Goal: Task Accomplishment & Management: Complete application form

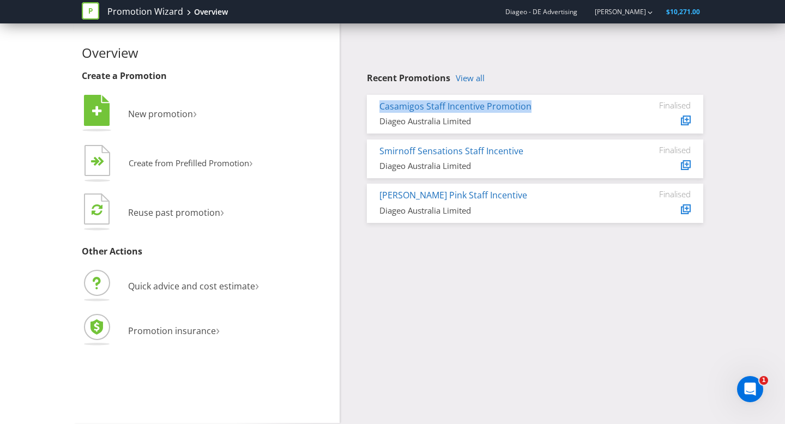
drag, startPoint x: 545, startPoint y: 100, endPoint x: 566, endPoint y: 112, distance: 24.1
click at [565, 112] on div "Casamigos Staff Incentive Promotion" at bounding box center [494, 106] width 230 height 13
copy link "Casamigos Staff Incentive Promotion"
click at [479, 76] on link "View all" at bounding box center [470, 78] width 29 height 9
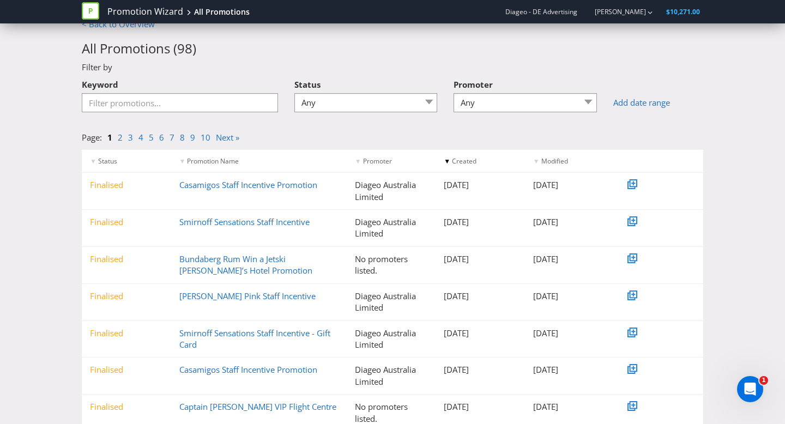
scroll to position [15, 0]
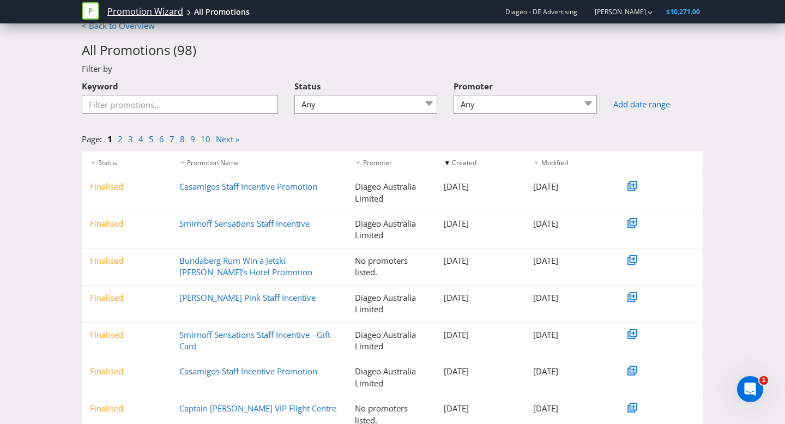
click at [131, 14] on link "Promotion Wizard" at bounding box center [145, 11] width 76 height 13
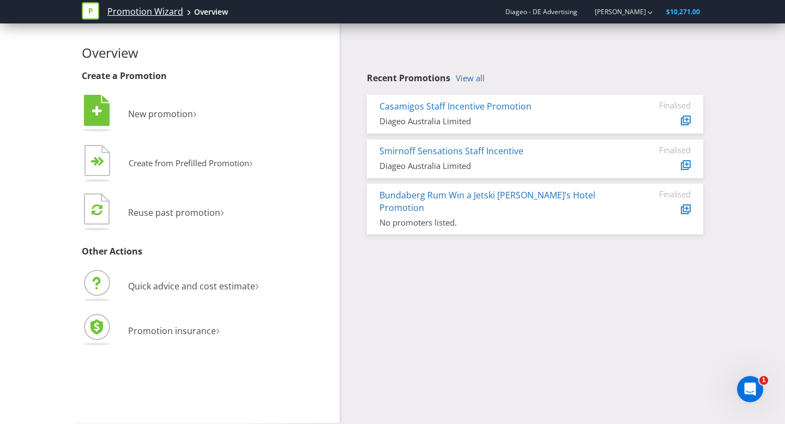
click at [146, 13] on link "Promotion Wizard" at bounding box center [145, 11] width 76 height 13
click at [161, 15] on link "Promotion Wizard" at bounding box center [145, 11] width 76 height 13
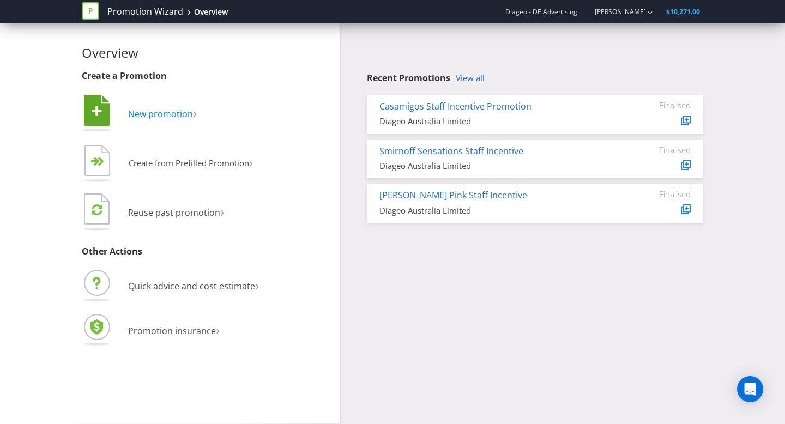
click at [158, 111] on span "New promotion" at bounding box center [160, 114] width 65 height 12
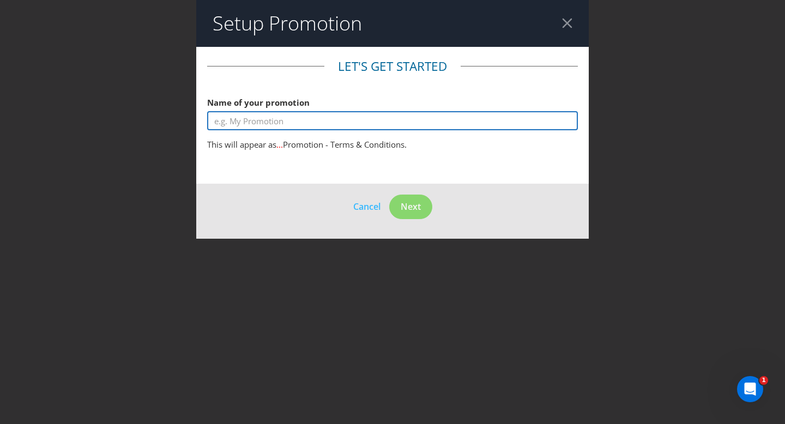
click at [287, 124] on input "text" at bounding box center [392, 120] width 371 height 19
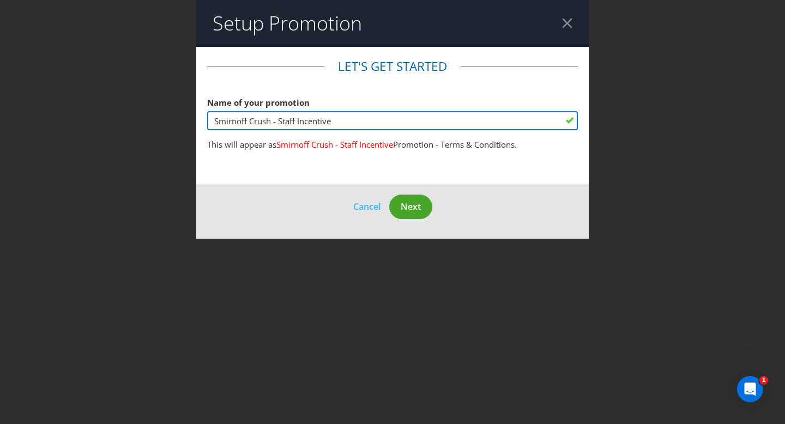
type input "Smirnoff Crush - Staff Incentive"
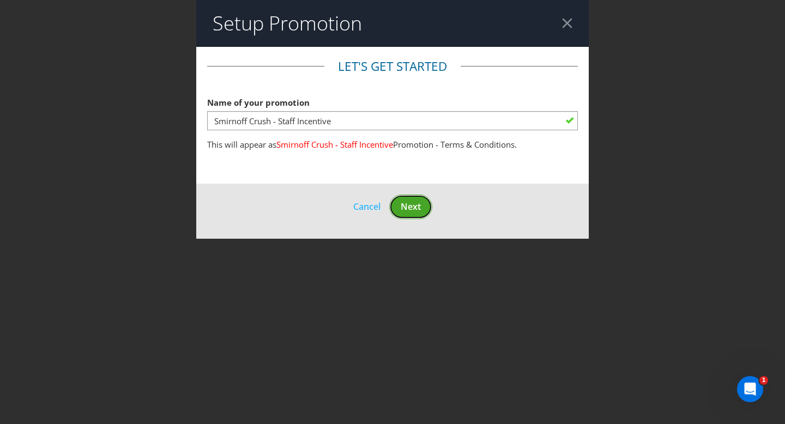
click at [408, 202] on span "Next" at bounding box center [411, 207] width 20 height 12
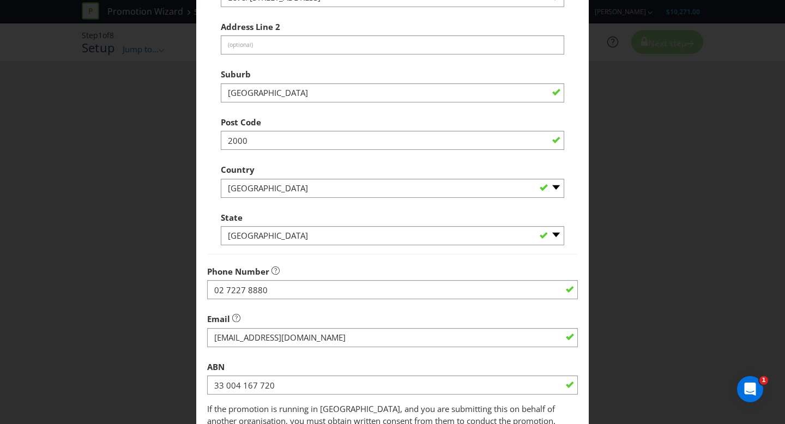
scroll to position [287, 0]
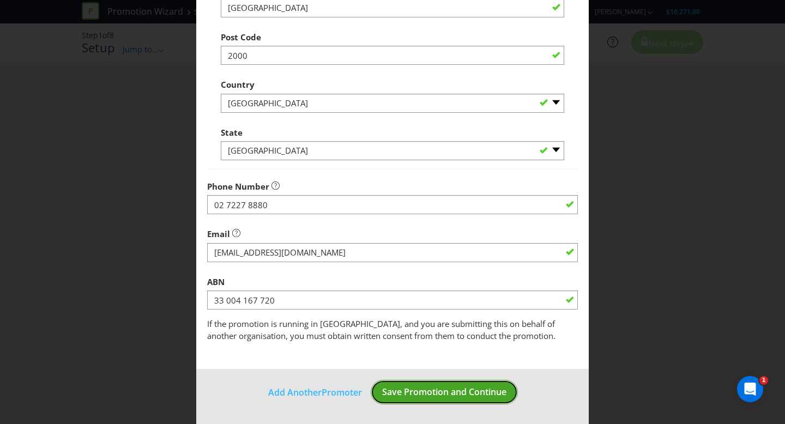
click at [468, 387] on span "Save Promotion and Continue" at bounding box center [444, 392] width 124 height 12
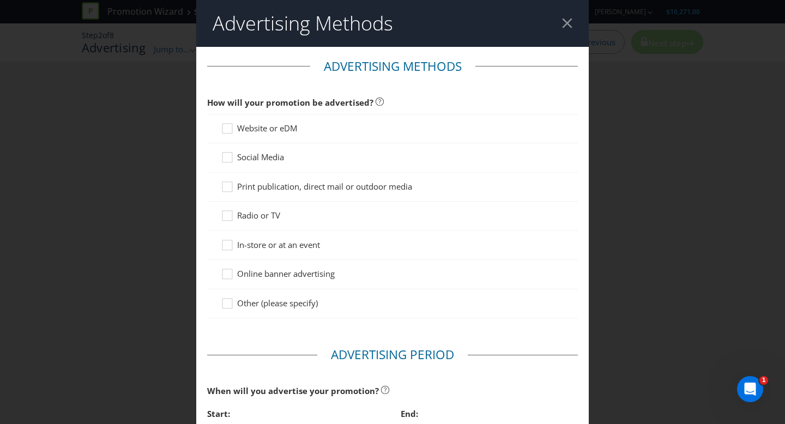
click at [287, 297] on div "Other (please specify)" at bounding box center [392, 304] width 371 height 29
click at [306, 306] on span "Other (please specify)" at bounding box center [277, 303] width 81 height 11
click at [0, 0] on input "Other (please specify)" at bounding box center [0, 0] width 0 height 0
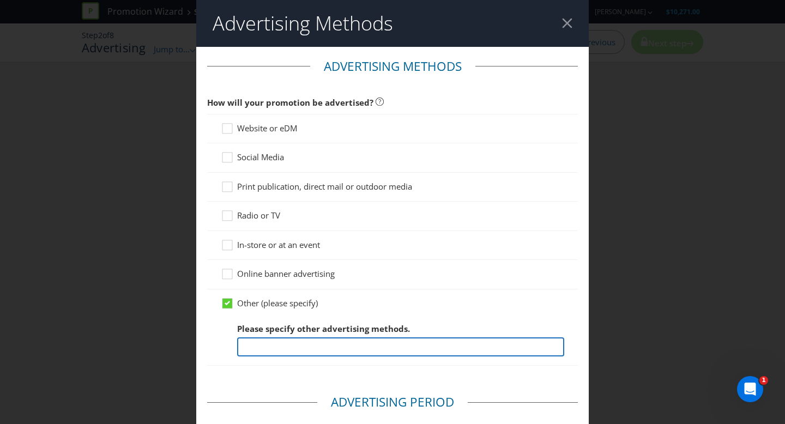
click at [275, 340] on input "text" at bounding box center [400, 346] width 327 height 19
type input "This is a staff incentive. Not consumer facing."
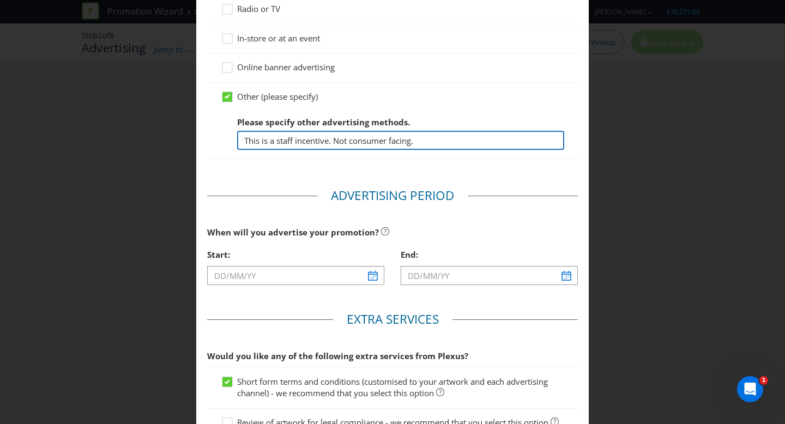
scroll to position [216, 0]
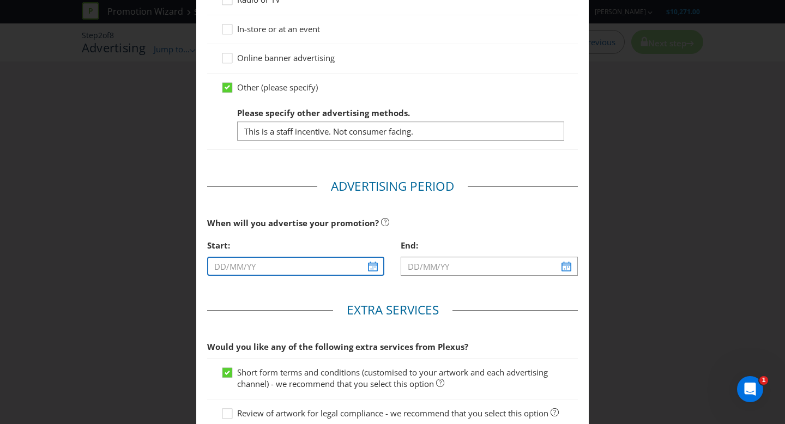
click at [305, 269] on input "text" at bounding box center [295, 266] width 177 height 19
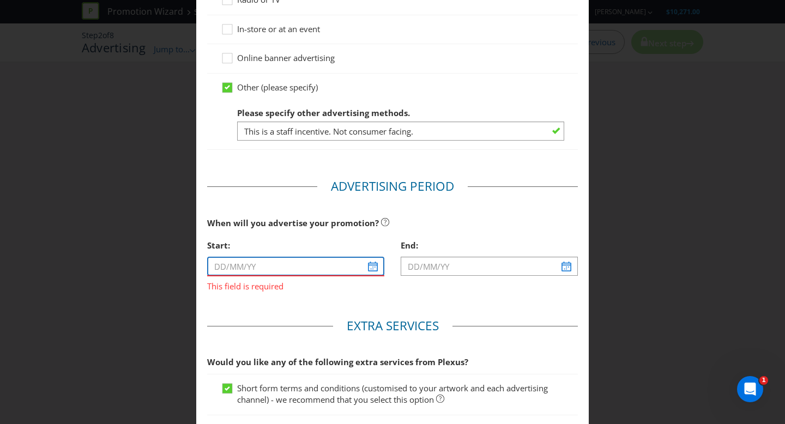
click at [378, 270] on input "text" at bounding box center [295, 266] width 177 height 19
click at [262, 268] on input "text" at bounding box center [295, 266] width 177 height 19
click at [379, 268] on input "text" at bounding box center [295, 266] width 177 height 19
drag, startPoint x: 373, startPoint y: 267, endPoint x: 276, endPoint y: 263, distance: 97.1
click at [373, 267] on input "text" at bounding box center [295, 266] width 177 height 19
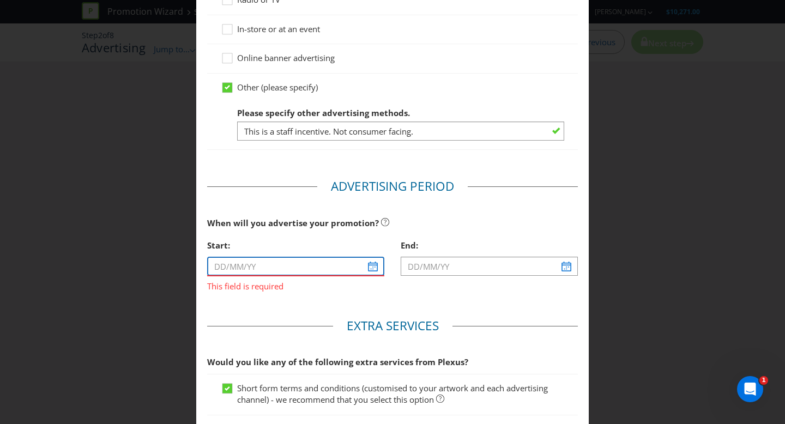
drag, startPoint x: 221, startPoint y: 268, endPoint x: 262, endPoint y: 243, distance: 47.7
click at [222, 267] on input "text" at bounding box center [295, 266] width 177 height 19
click at [286, 236] on div "Start:" at bounding box center [295, 245] width 177 height 22
click at [372, 267] on input "text" at bounding box center [295, 266] width 177 height 19
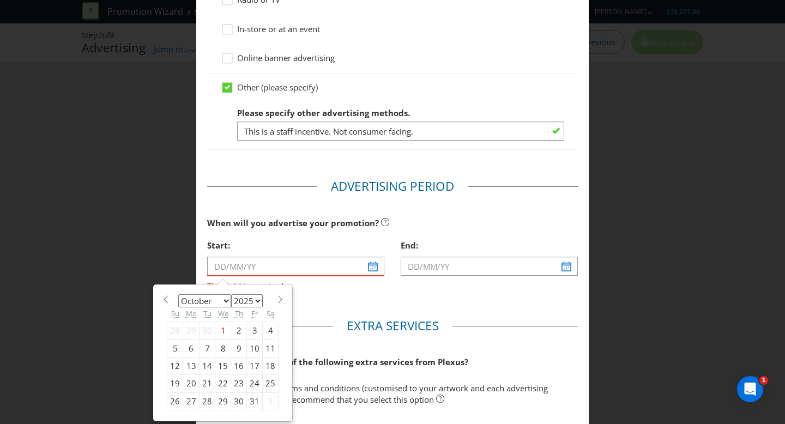
click at [218, 296] on select "January February March April May June July August September October November De…" at bounding box center [204, 300] width 53 height 13
select select "10"
click at [178, 294] on select "January February March April May June July August September October November De…" at bounding box center [204, 300] width 53 height 13
click at [187, 347] on div "3" at bounding box center [191, 348] width 16 height 17
type input "03/11/25"
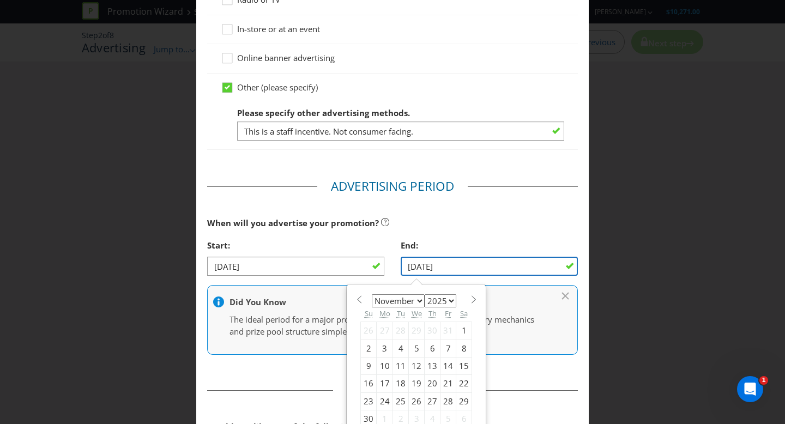
click at [444, 269] on input "04/11/25" at bounding box center [489, 266] width 177 height 19
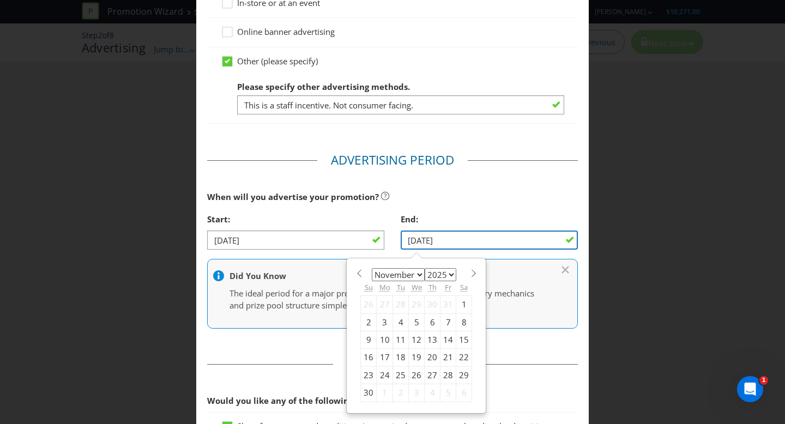
scroll to position [243, 0]
click at [369, 389] on div "30" at bounding box center [369, 391] width 16 height 17
type input "30/11/25"
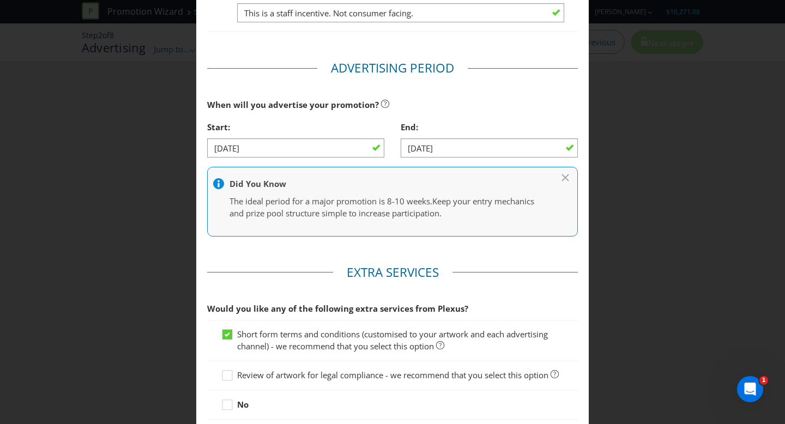
scroll to position [418, 0]
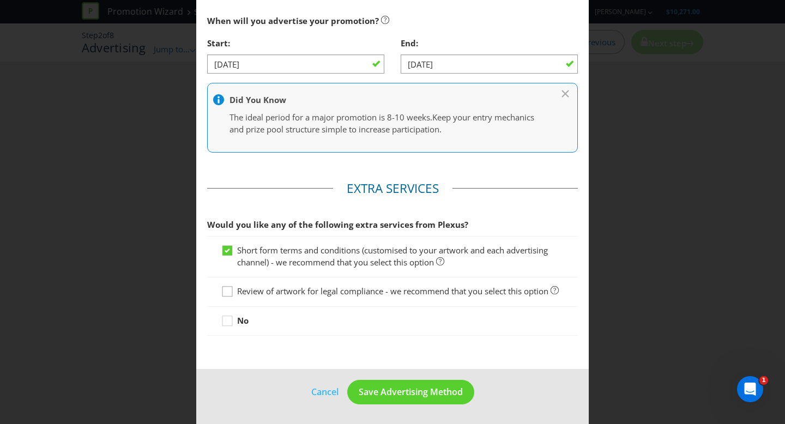
click at [232, 288] on icon at bounding box center [229, 294] width 16 height 16
click at [0, 0] on input "Review of artwork for legal compliance - we recommend that you select this opti…" at bounding box center [0, 0] width 0 height 0
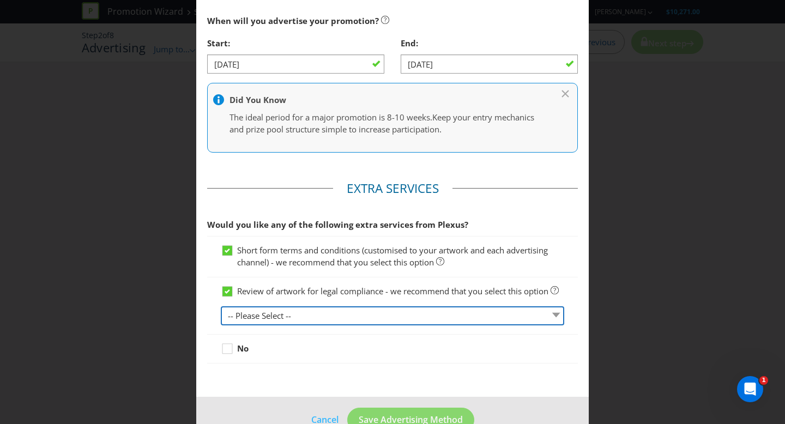
click at [246, 318] on select "-- Please Select -- 1 piece 2-4 pieces (provided at same time) 5-7 pieces (prov…" at bounding box center [392, 315] width 343 height 19
select select "MARKETING_REVIEW_1"
click at [221, 306] on select "-- Please Select -- 1 piece 2-4 pieces (provided at same time) 5-7 pieces (prov…" at bounding box center [392, 315] width 343 height 19
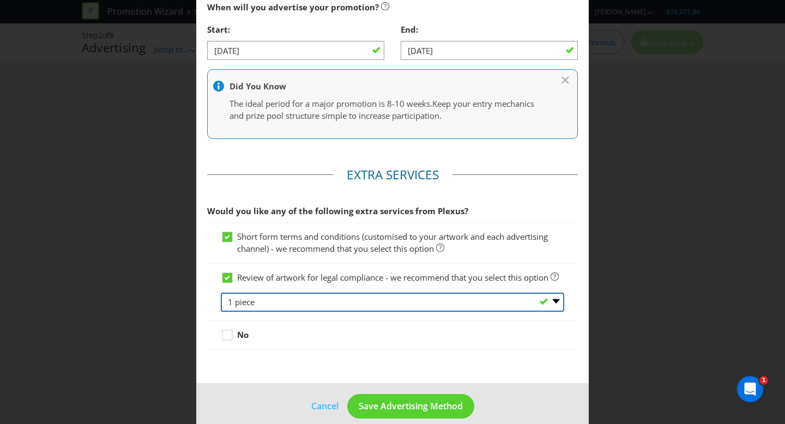
scroll to position [446, 0]
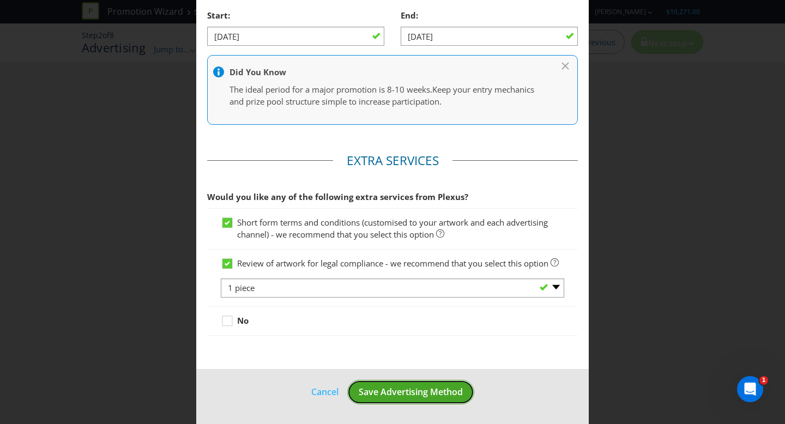
click at [438, 391] on span "Save Advertising Method" at bounding box center [411, 392] width 104 height 12
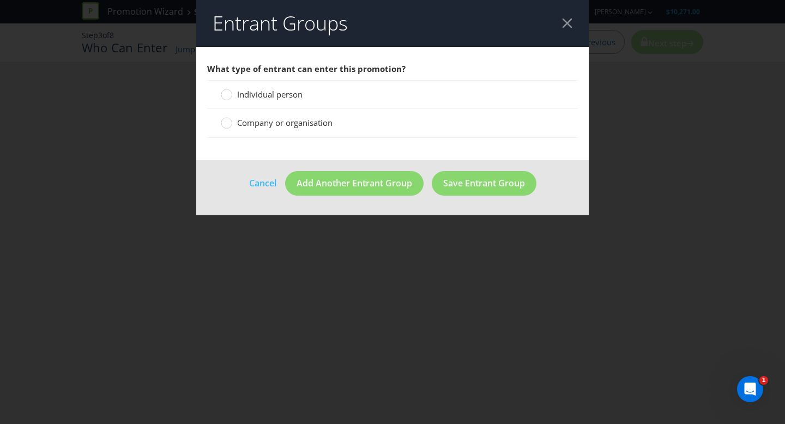
click at [291, 99] on span "Individual person" at bounding box center [269, 94] width 65 height 11
click at [0, 0] on input "Individual person" at bounding box center [0, 0] width 0 height 0
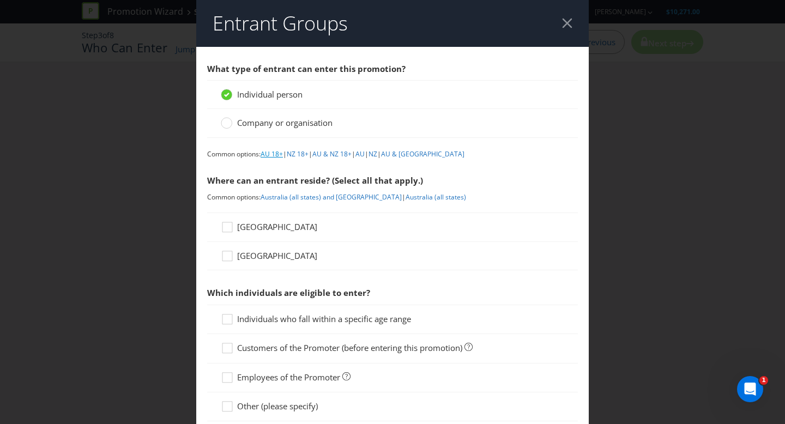
click at [272, 150] on link "AU 18+" at bounding box center [272, 153] width 22 height 9
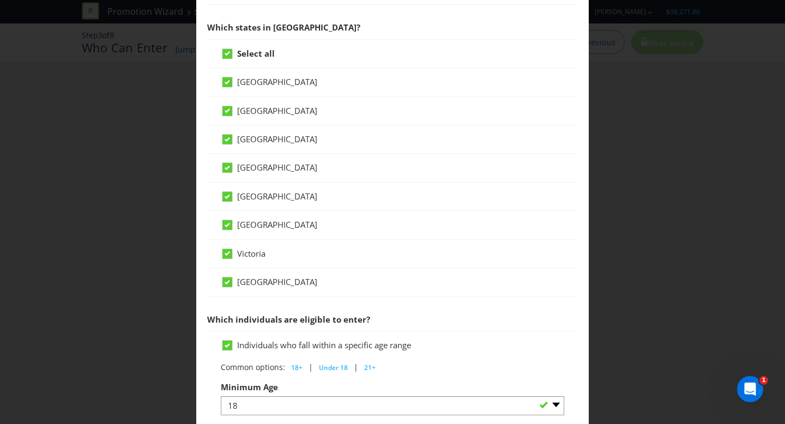
scroll to position [258, 0]
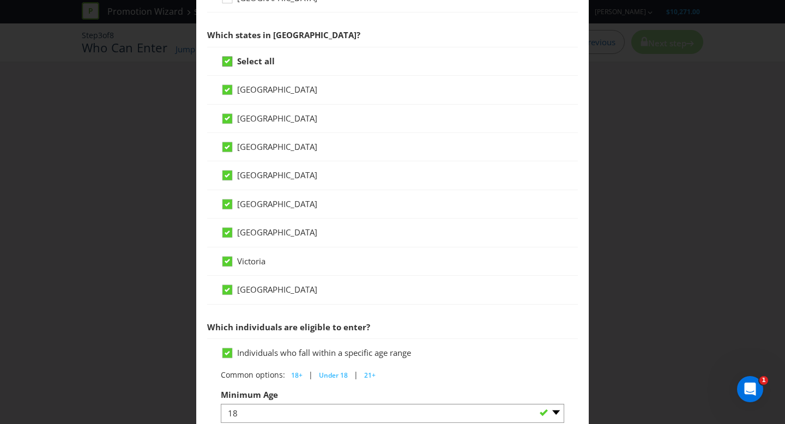
click at [231, 62] on icon at bounding box center [227, 62] width 10 height 10
click at [0, 0] on input "Select all" at bounding box center [0, 0] width 0 height 0
click at [226, 174] on div at bounding box center [227, 171] width 5 height 5
click at [0, 0] on input "Queensland" at bounding box center [0, 0] width 0 height 0
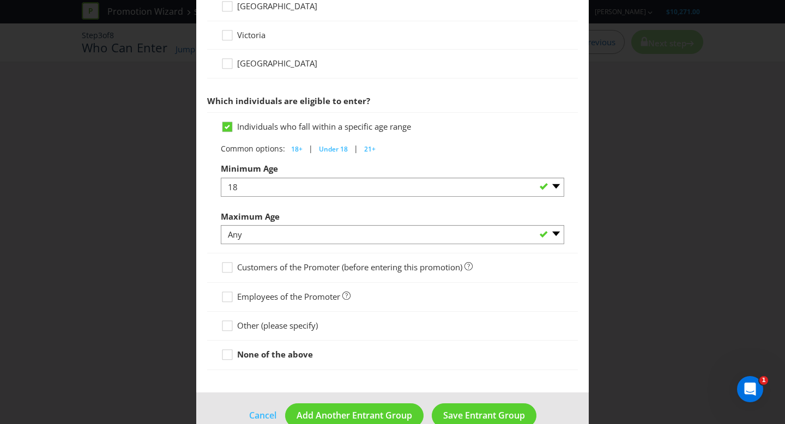
scroll to position [491, 0]
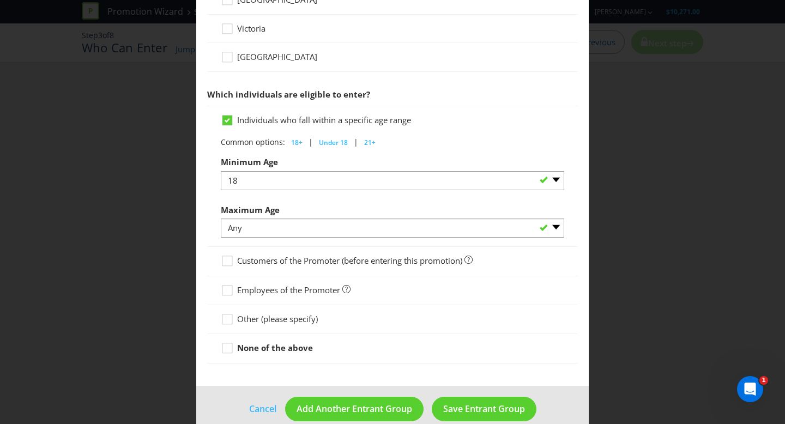
click at [237, 327] on div "Other (please specify)" at bounding box center [392, 319] width 371 height 29
click at [231, 323] on icon at bounding box center [229, 321] width 16 height 16
click at [0, 0] on input "Other (please specify)" at bounding box center [0, 0] width 0 height 0
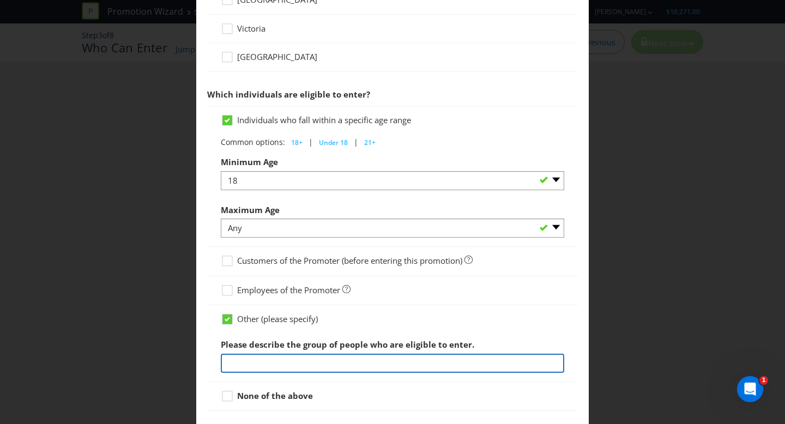
click at [274, 357] on input "text" at bounding box center [392, 363] width 343 height 19
drag, startPoint x: 390, startPoint y: 361, endPoint x: 299, endPoint y: 360, distance: 91.1
click at [299, 360] on input "Staff members of Gallopers Sports Club" at bounding box center [392, 363] width 343 height 19
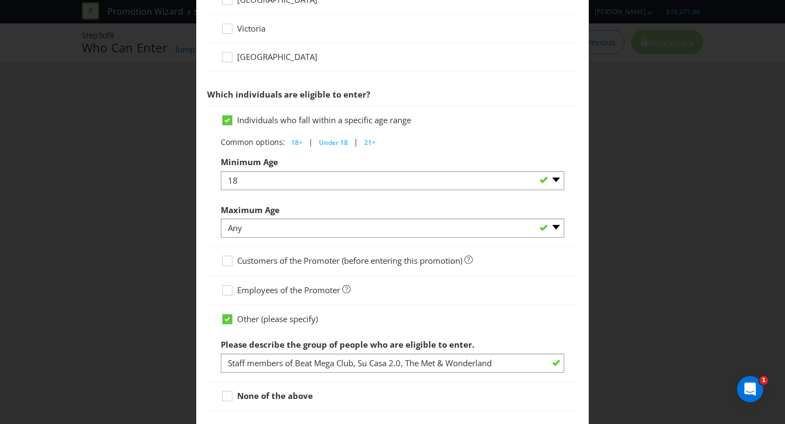
click at [494, 315] on div "Other (please specify)" at bounding box center [392, 318] width 343 height 11
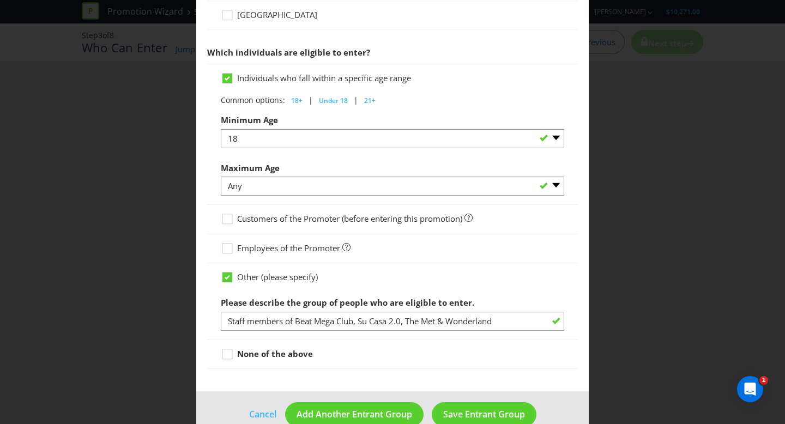
scroll to position [548, 0]
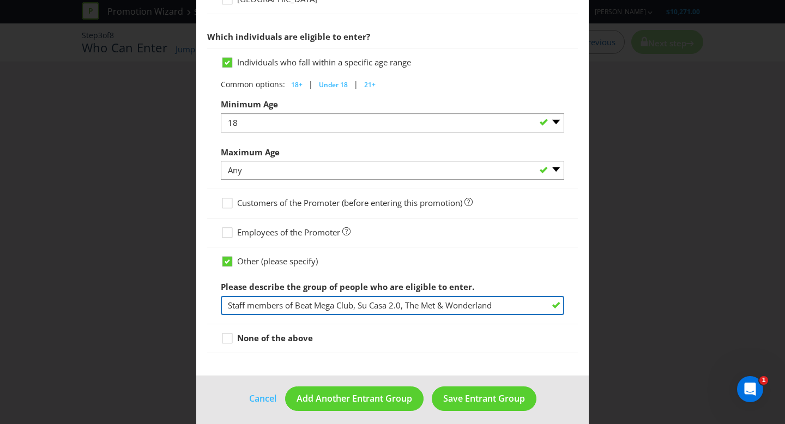
drag, startPoint x: 511, startPoint y: 301, endPoint x: 299, endPoint y: 303, distance: 212.6
click at [298, 301] on input "Staff members of Beat Mega Club, Su Casa 2.0, The Met & Wonderland" at bounding box center [392, 305] width 343 height 19
click at [293, 303] on input "Staff members of Beat Mega Club, Su Casa 2.0, The Met & Wonderland" at bounding box center [392, 305] width 343 height 19
click at [384, 307] on input "Staff members of participating venues. ( Beat Mega Club, Su Casa 2.0, The Met &…" at bounding box center [392, 305] width 343 height 19
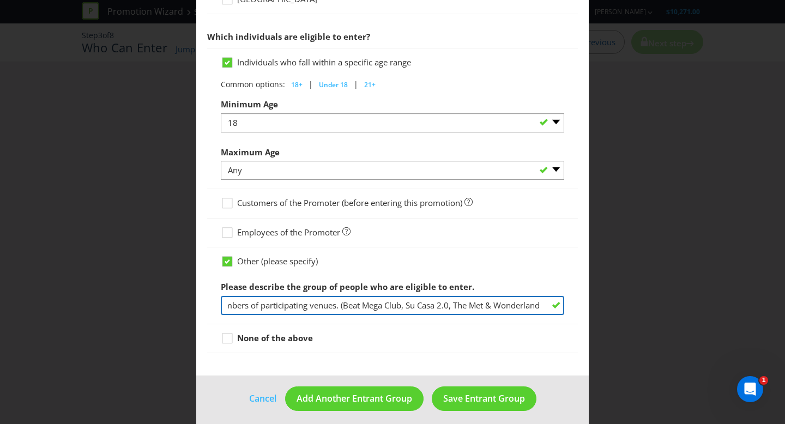
drag, startPoint x: 506, startPoint y: 298, endPoint x: 558, endPoint y: 304, distance: 52.2
click at [563, 304] on input "Staff members of participating venues. (Beat Mega Club, Su Casa 2.0, The Met & …" at bounding box center [392, 305] width 343 height 19
click at [546, 305] on input "Staff members of participating venues. (Beat Mega Club, Su Casa 2.0, The Met & …" at bounding box center [392, 305] width 343 height 19
type input "Staff members of participating venues. (Beat Mega Club, Su Casa 2.0, The Met & …"
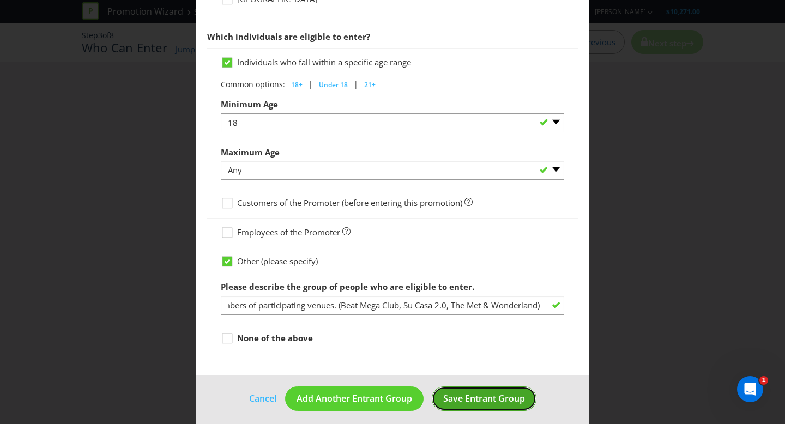
click at [510, 400] on span "Save Entrant Group" at bounding box center [484, 399] width 82 height 12
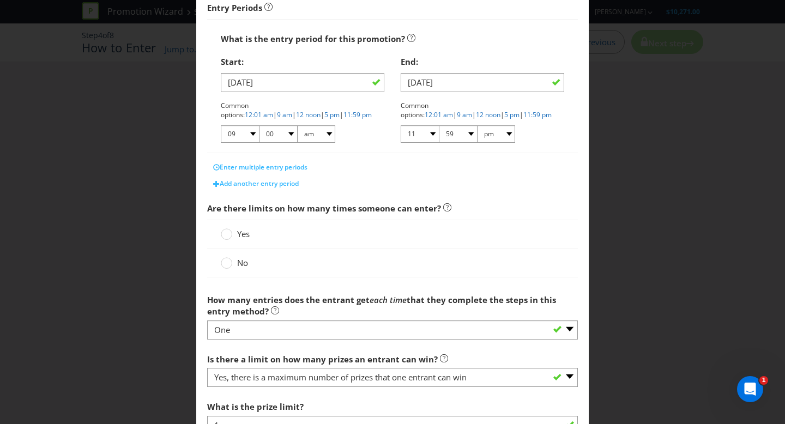
scroll to position [204, 0]
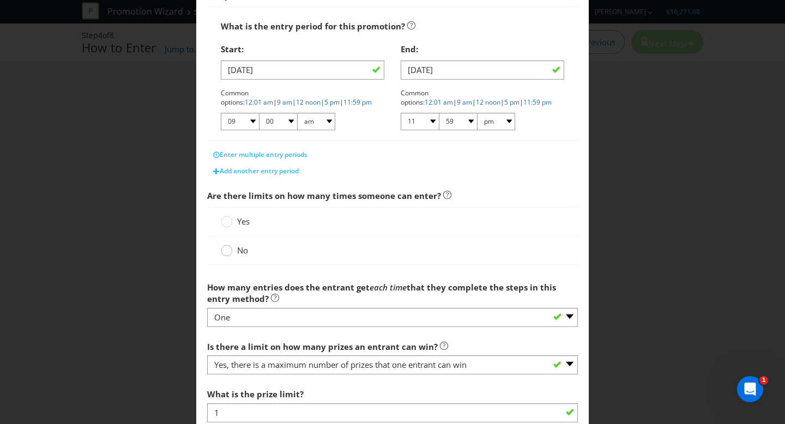
click at [226, 252] on circle at bounding box center [226, 250] width 11 height 11
click at [0, 0] on input "No" at bounding box center [0, 0] width 0 height 0
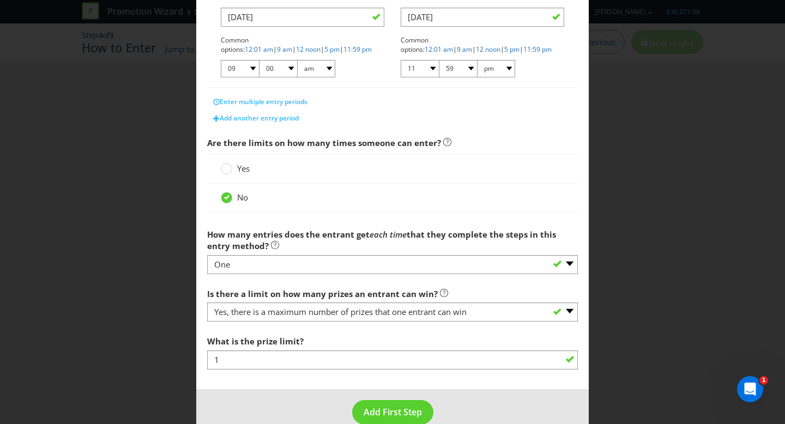
scroll to position [256, 0]
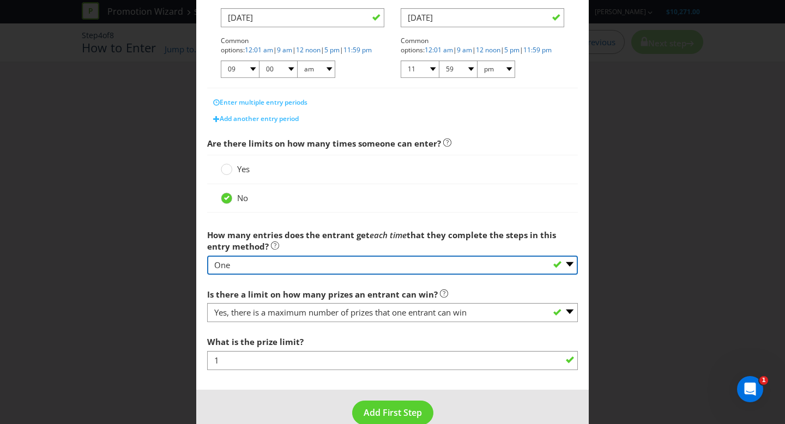
click at [300, 262] on select "-- Please select -- One More than one Other (please specify) Not applicable - g…" at bounding box center [392, 265] width 371 height 19
click at [207, 256] on select "-- Please select -- One More than one Other (please specify) Not applicable - g…" at bounding box center [392, 265] width 371 height 19
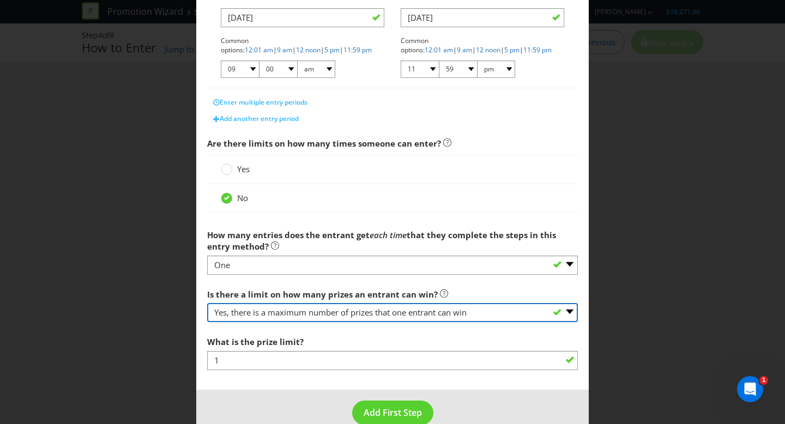
click at [270, 315] on select "-- Please select -- Yes, there is a maximum number of prizes that one entrant c…" at bounding box center [392, 312] width 371 height 19
click at [207, 303] on select "-- Please select -- Yes, there is a maximum number of prizes that one entrant c…" at bounding box center [392, 312] width 371 height 19
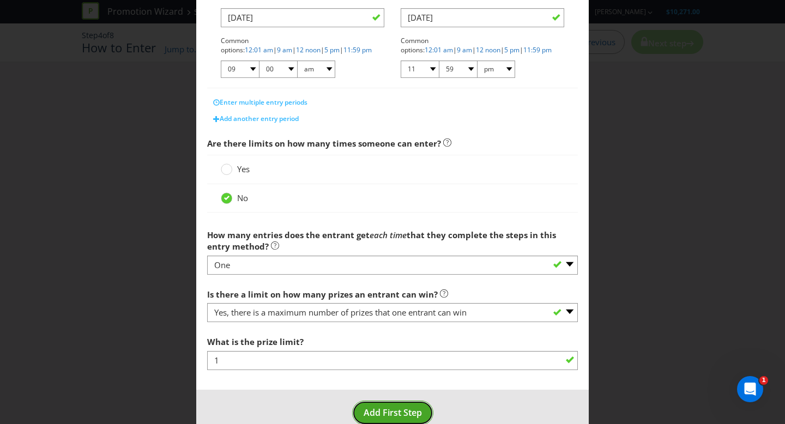
click at [391, 405] on button "Add First Step" at bounding box center [392, 413] width 81 height 25
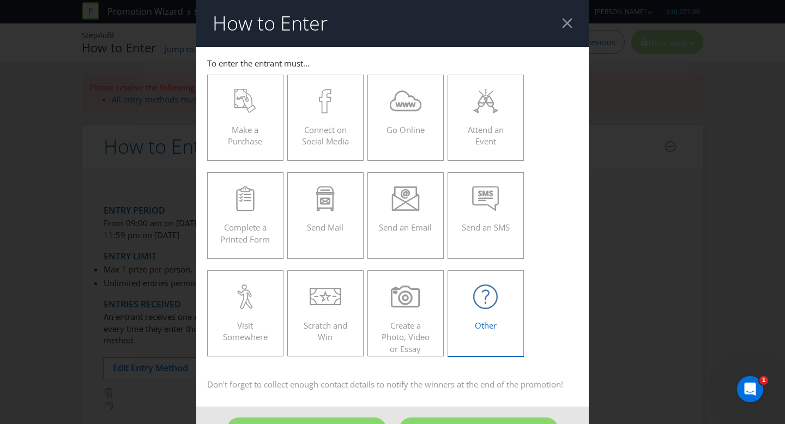
click at [497, 306] on icon at bounding box center [485, 297] width 25 height 25
click at [0, 0] on input "Other" at bounding box center [0, 0] width 0 height 0
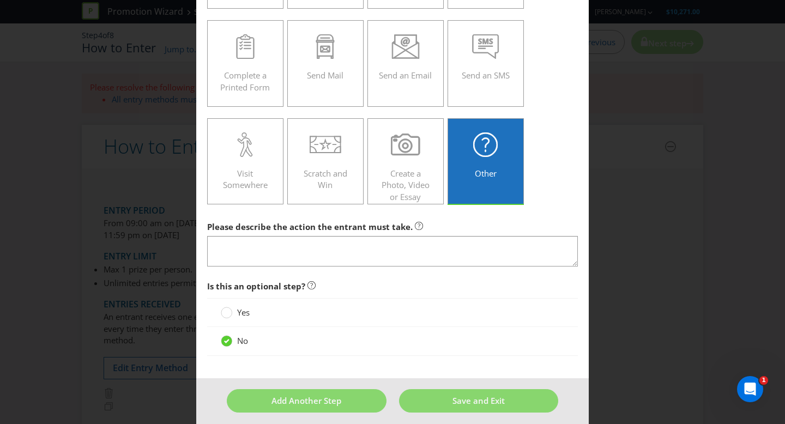
scroll to position [160, 0]
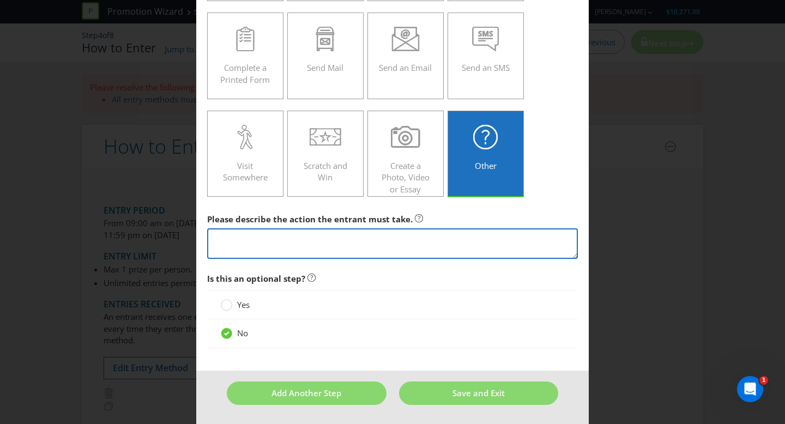
click at [294, 236] on textarea at bounding box center [392, 243] width 371 height 31
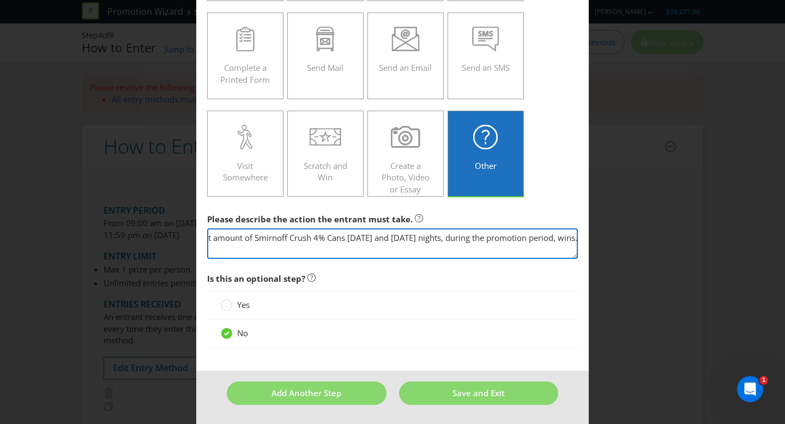
scroll to position [0, 159]
type textarea "Staff member who sells the highest amount of Smirnoff Crush 4% Cans on Friday a…"
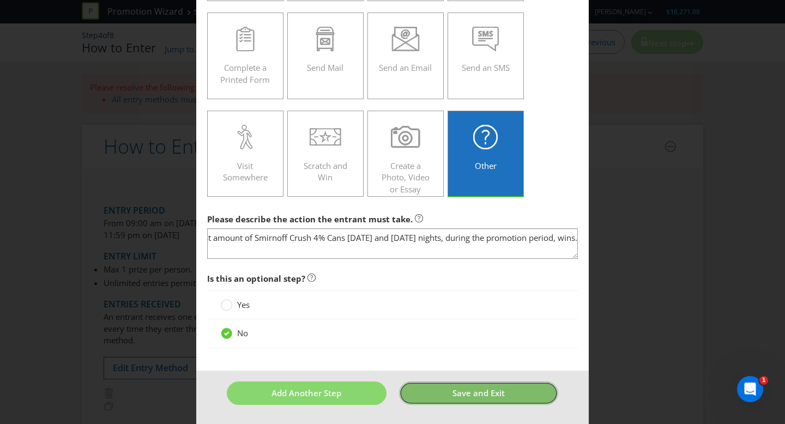
click at [450, 394] on button "Save and Exit" at bounding box center [479, 393] width 160 height 23
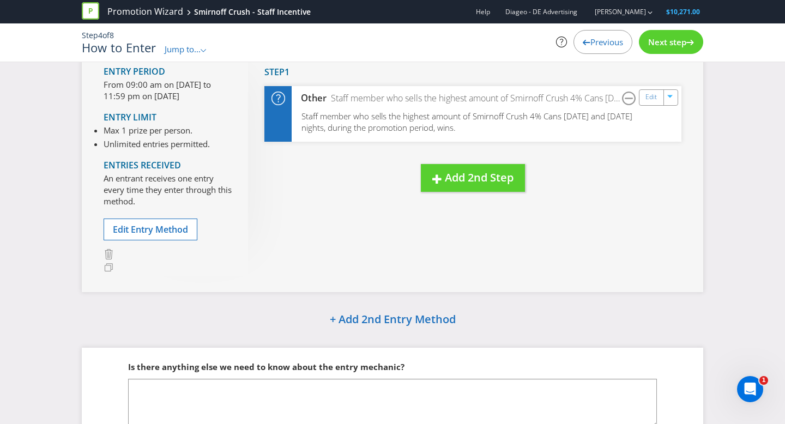
scroll to position [161, 0]
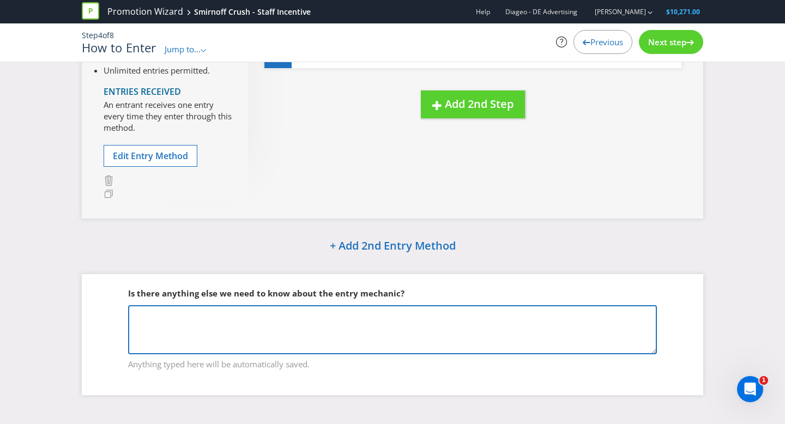
click at [333, 323] on textarea at bounding box center [392, 329] width 529 height 49
click at [269, 315] on textarea at bounding box center [392, 329] width 529 height 49
type textarea "F"
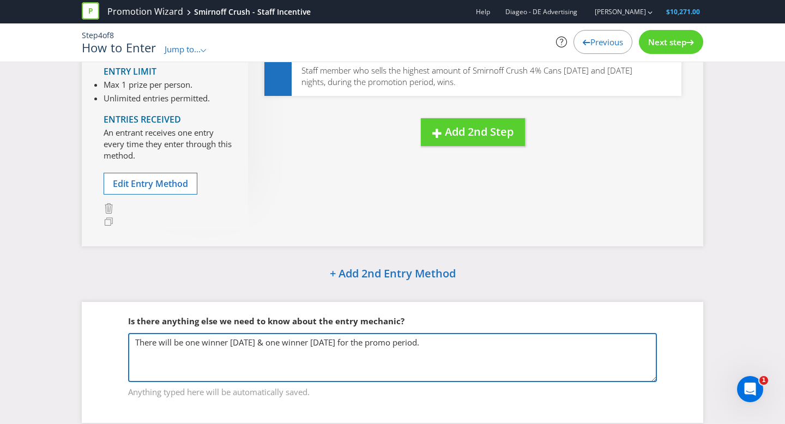
scroll to position [0, 0]
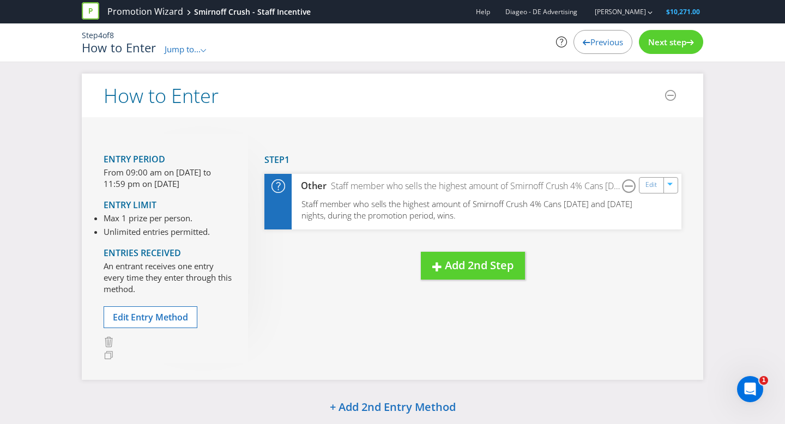
type textarea "There will be one winner on Friday & one winner on Saturday for the promo perio…"
click at [689, 48] on div "Next step" at bounding box center [671, 42] width 64 height 24
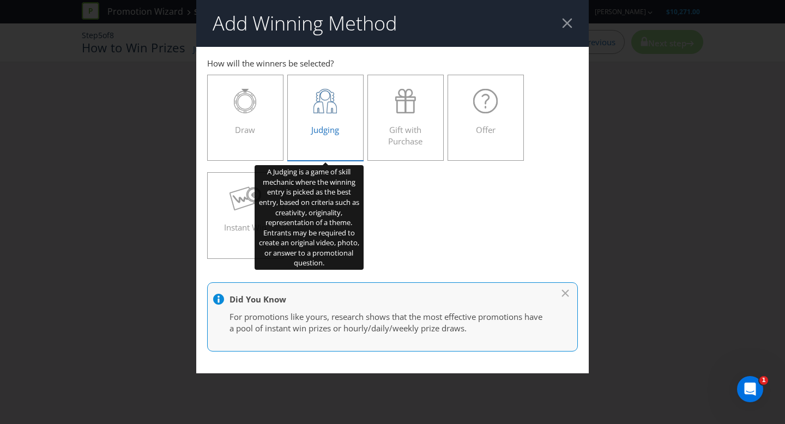
click at [316, 106] on icon at bounding box center [324, 101] width 23 height 25
click at [0, 0] on input "Judging" at bounding box center [0, 0] width 0 height 0
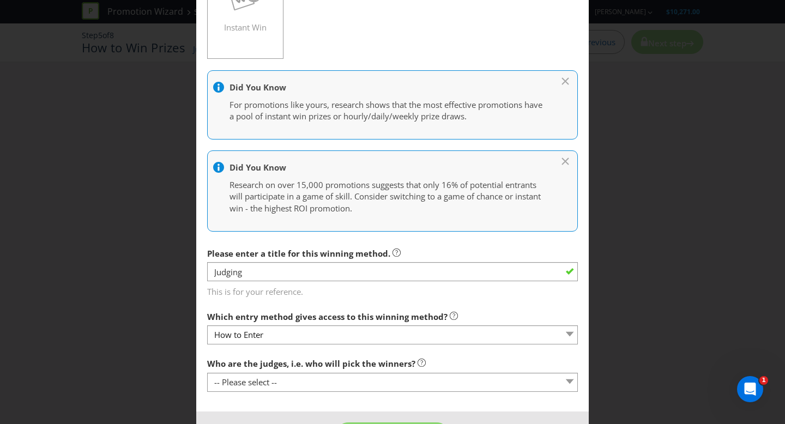
scroll to position [243, 0]
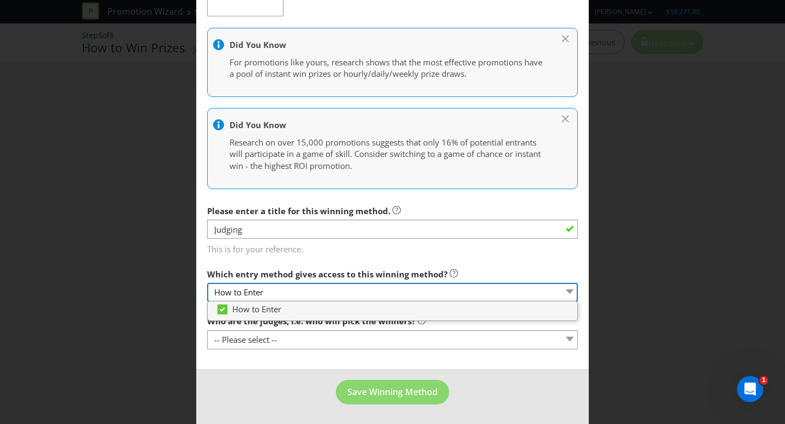
click at [340, 290] on select "How to Enter" at bounding box center [392, 292] width 371 height 19
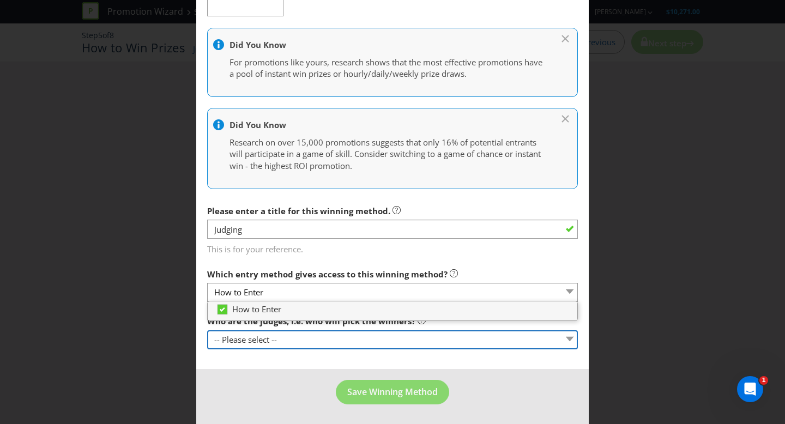
click at [326, 342] on select "-- Please select -- Representatives of the Promoter A specific person (please s…" at bounding box center [392, 339] width 371 height 19
select select "OTHER"
click at [207, 330] on select "-- Please select -- Representatives of the Promoter A specific person (please s…" at bounding box center [392, 339] width 371 height 19
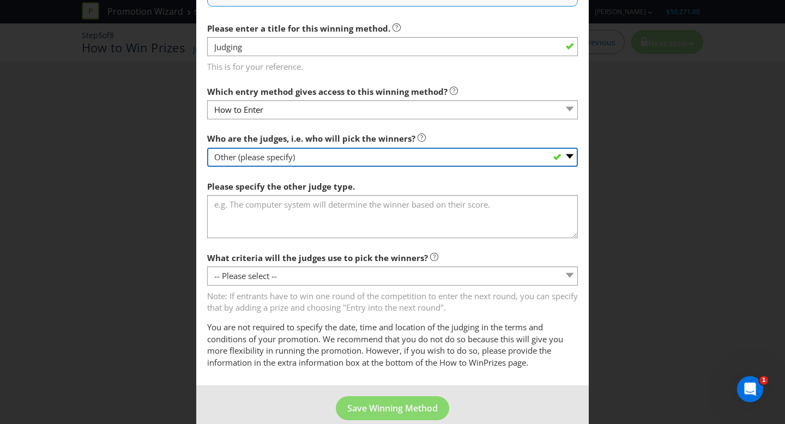
scroll to position [441, 0]
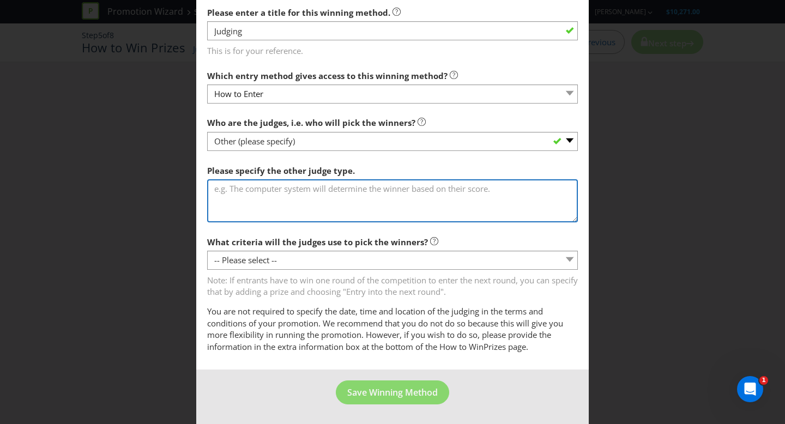
click at [294, 191] on textarea at bounding box center [392, 200] width 371 height 43
type textarea "The venue manager"
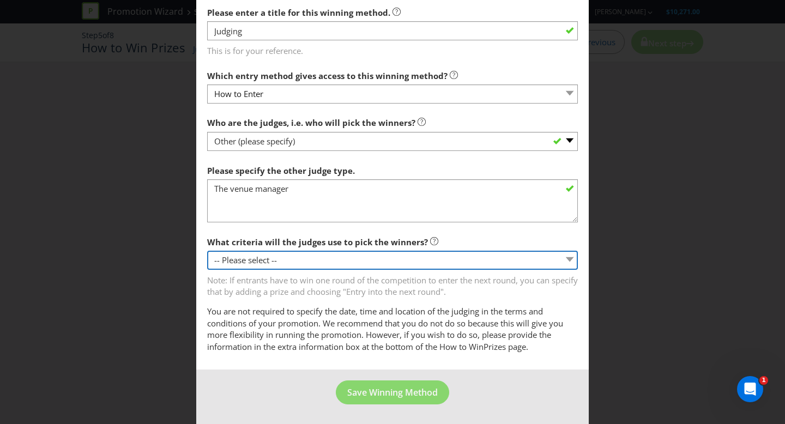
click at [310, 261] on select "-- Please select -- Creative Merit Originality Literary Merit Originality, crea…" at bounding box center [392, 260] width 371 height 19
select select "OTHER"
click at [207, 251] on select "-- Please select -- Creative Merit Originality Literary Merit Originality, crea…" at bounding box center [392, 260] width 371 height 19
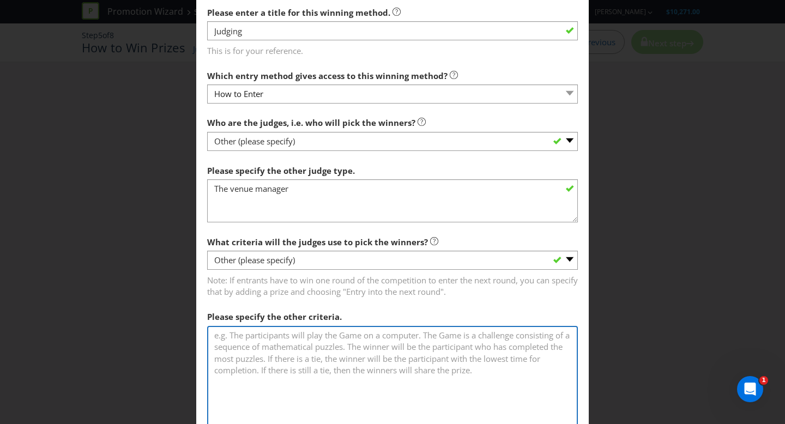
click at [304, 335] on textarea at bounding box center [392, 388] width 371 height 124
click at [319, 349] on textarea at bounding box center [392, 388] width 371 height 124
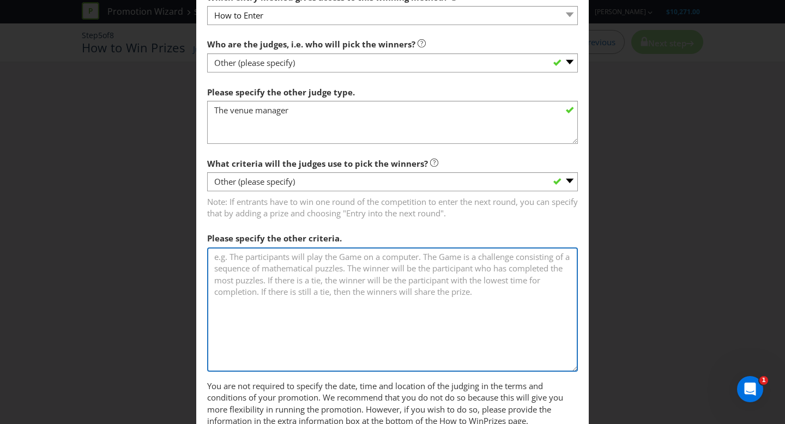
scroll to position [594, 0]
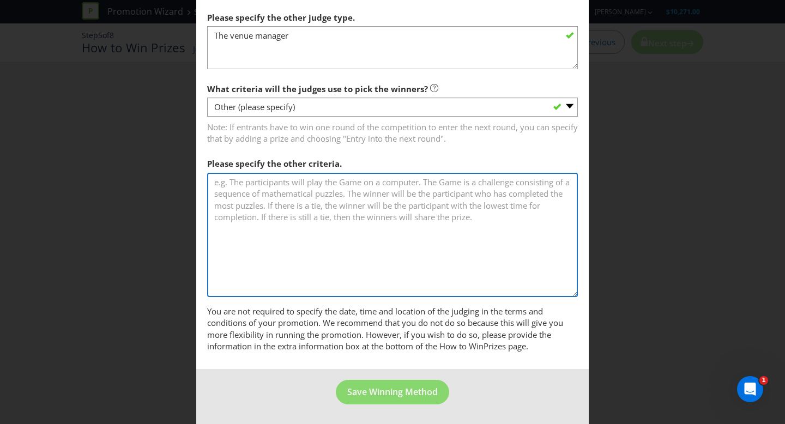
click at [324, 234] on textarea at bounding box center [392, 235] width 371 height 124
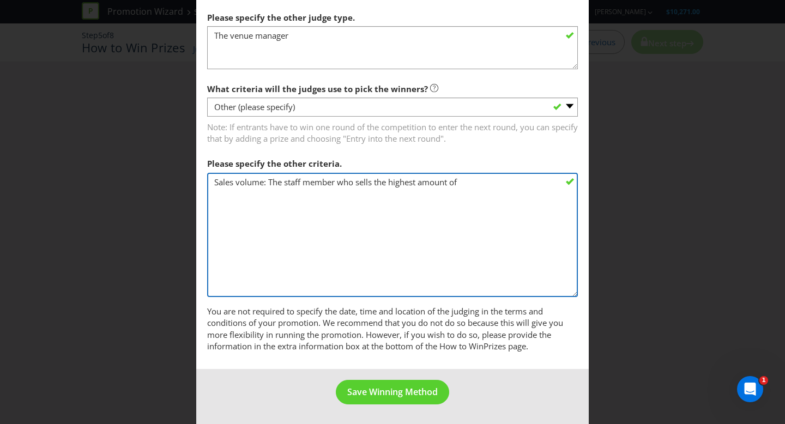
paste textarea "Smirnoff Crush cans 4% on a Friday night and a Saturday night"
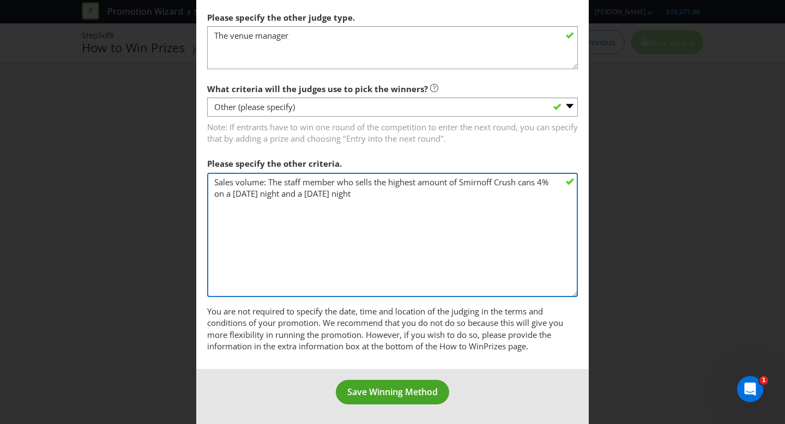
type textarea "Sales volume: The staff member who sells the highest amount of Smirnoff Crush c…"
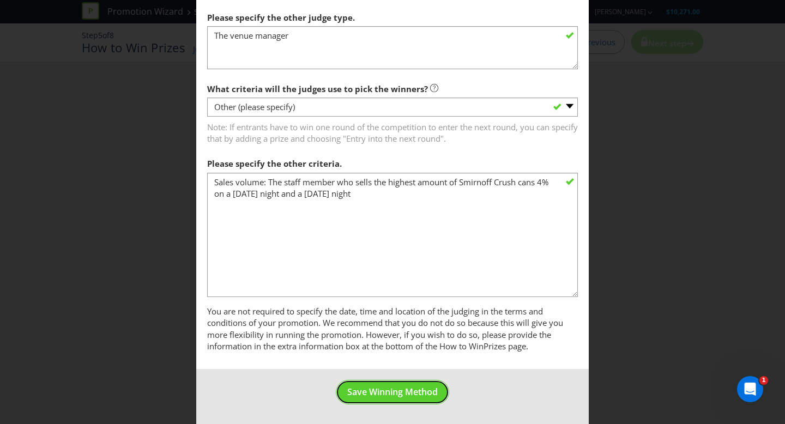
click at [387, 384] on button "Save Winning Method" at bounding box center [392, 392] width 113 height 25
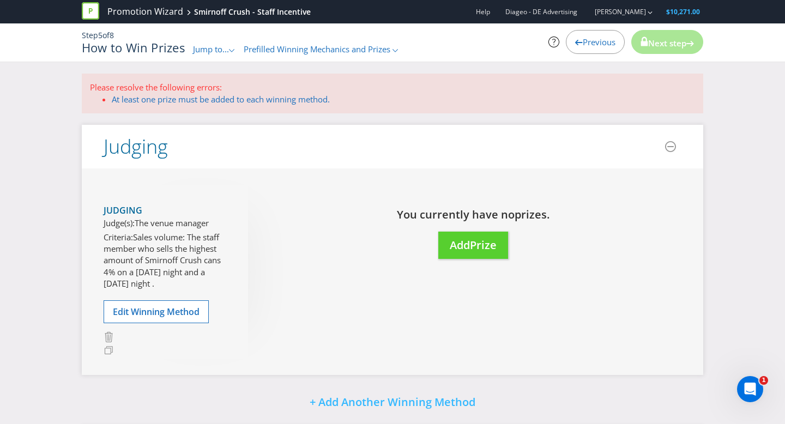
click at [519, 234] on div "Move Here Drag here to move prize You currently have no prize s. Add Prize" at bounding box center [464, 233] width 433 height 96
click at [487, 244] on span "Prize" at bounding box center [483, 245] width 27 height 15
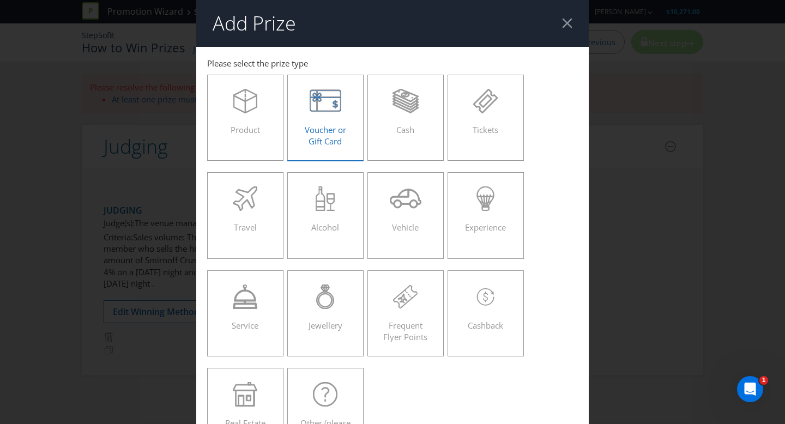
click at [354, 122] on label "Voucher or Gift Card" at bounding box center [325, 118] width 76 height 86
click at [0, 0] on input "Voucher or Gift Card" at bounding box center [0, 0] width 0 height 0
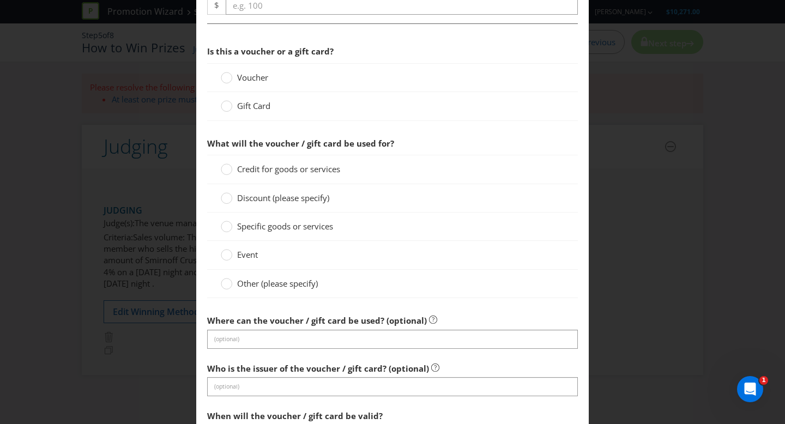
scroll to position [540, 0]
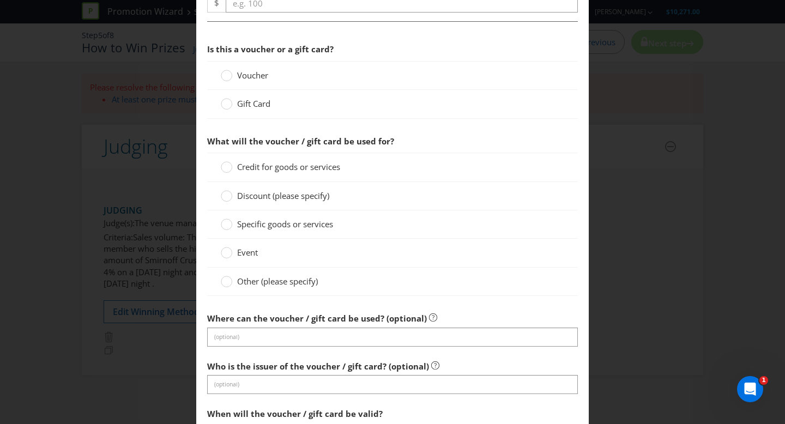
click at [238, 103] on span "Gift Card" at bounding box center [253, 103] width 33 height 11
click at [0, 0] on input "Gift Card" at bounding box center [0, 0] width 0 height 0
click at [230, 168] on circle at bounding box center [226, 167] width 11 height 11
click at [0, 0] on input "Credit for goods or services" at bounding box center [0, 0] width 0 height 0
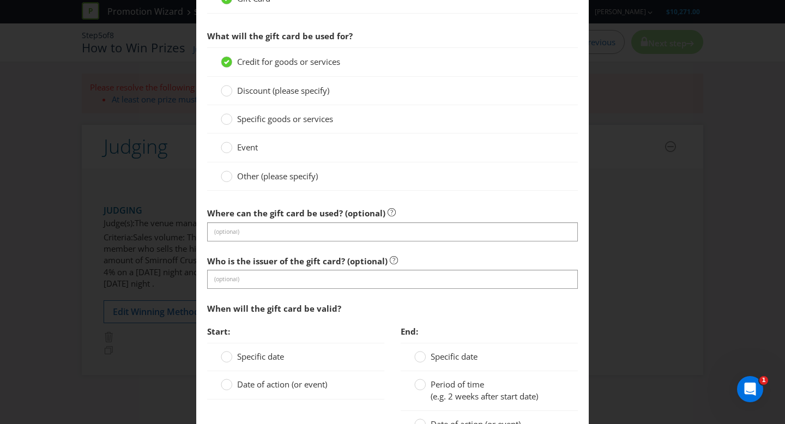
scroll to position [647, 0]
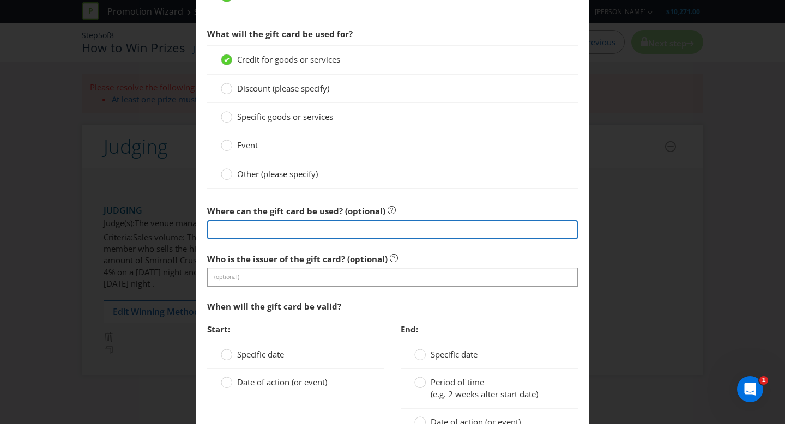
click at [291, 235] on input "text" at bounding box center [392, 229] width 371 height 19
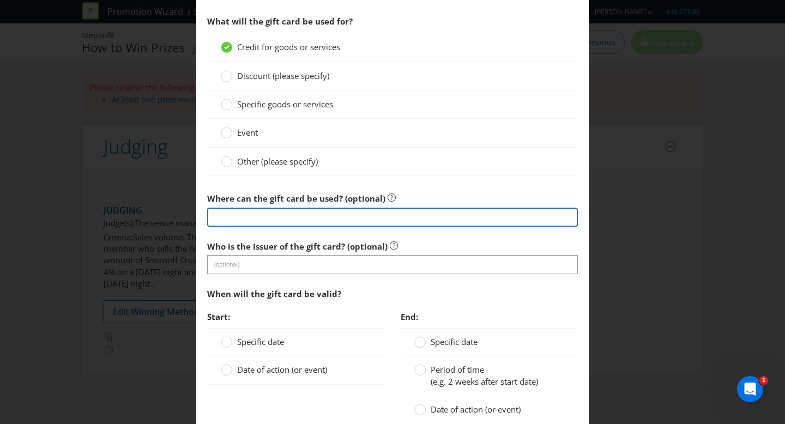
scroll to position [669, 0]
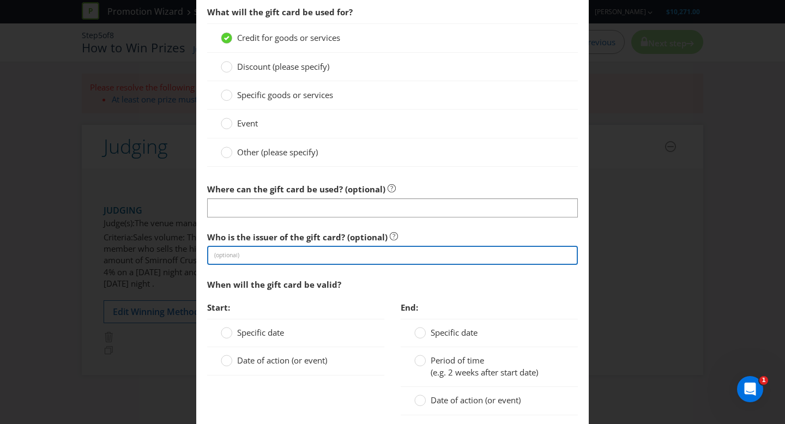
click at [266, 255] on input "text" at bounding box center [392, 255] width 371 height 19
type input "VISA"
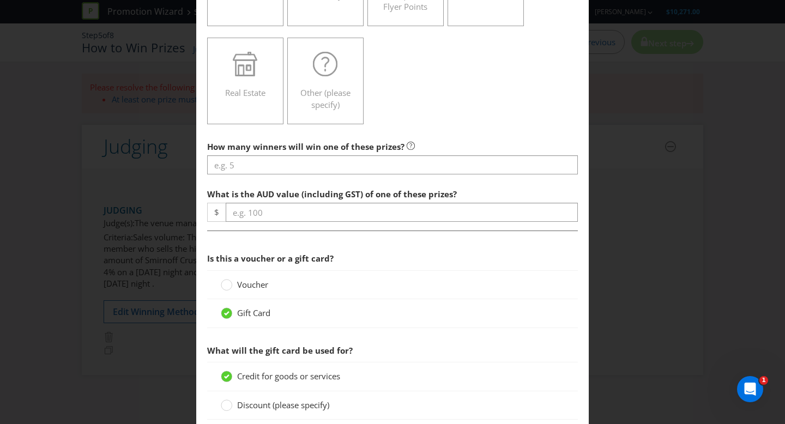
scroll to position [329, 0]
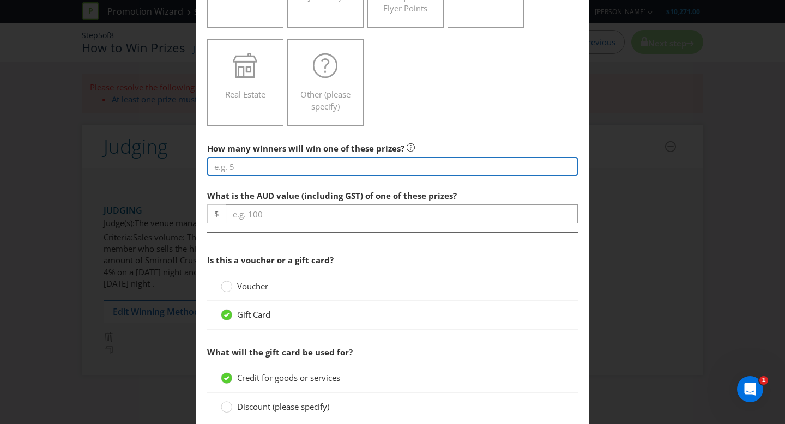
click at [282, 174] on input "number" at bounding box center [392, 166] width 371 height 19
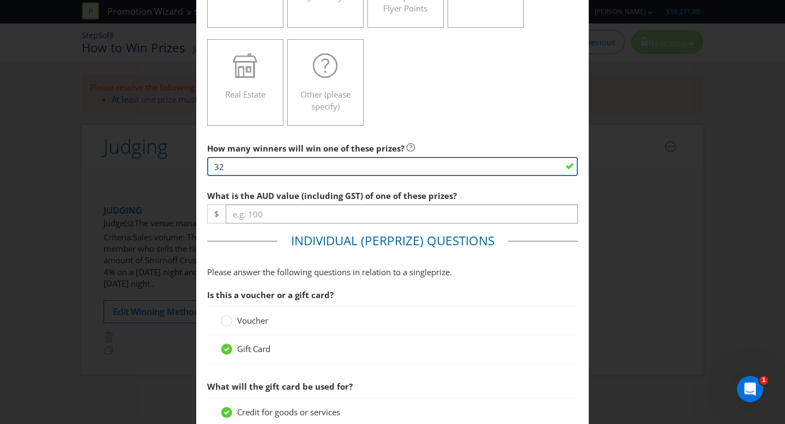
type input "32"
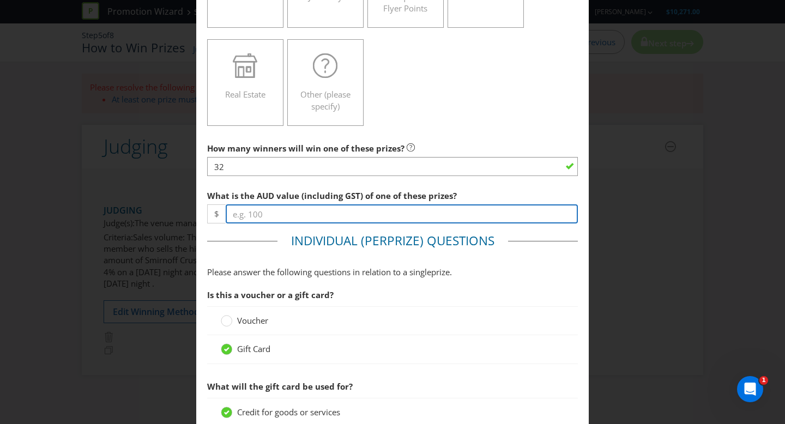
click at [308, 211] on input "number" at bounding box center [402, 213] width 352 height 19
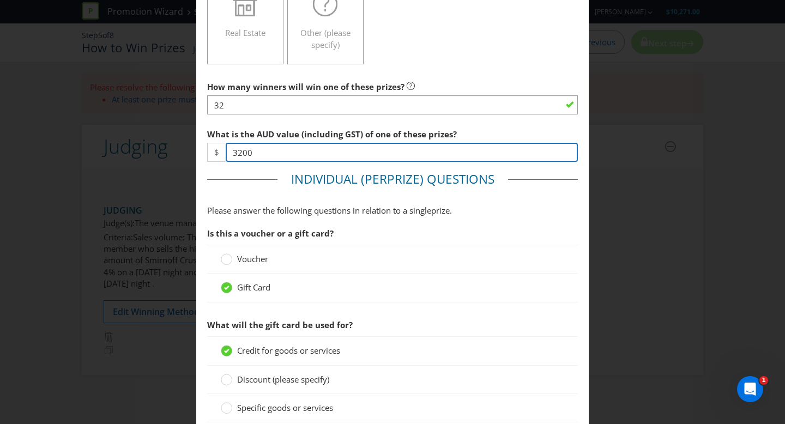
type input "3200"
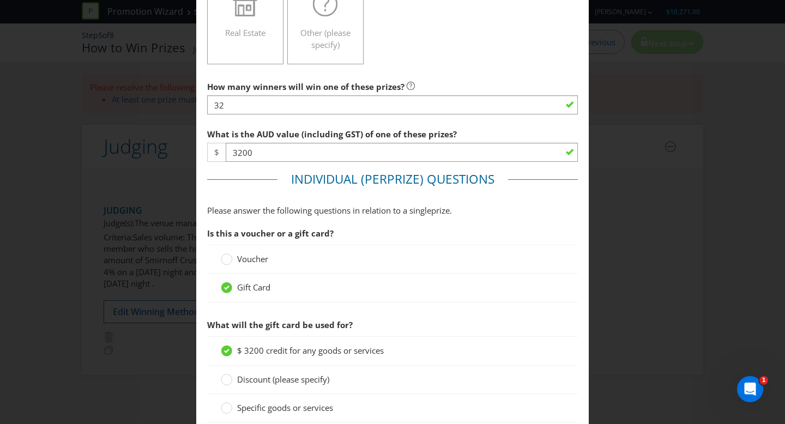
click at [437, 234] on span "Is this a voucher or a gift card?" at bounding box center [392, 233] width 371 height 22
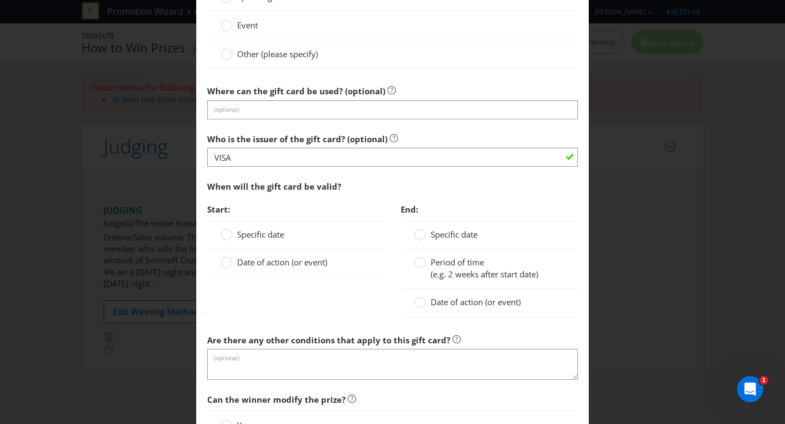
scroll to position [809, 0]
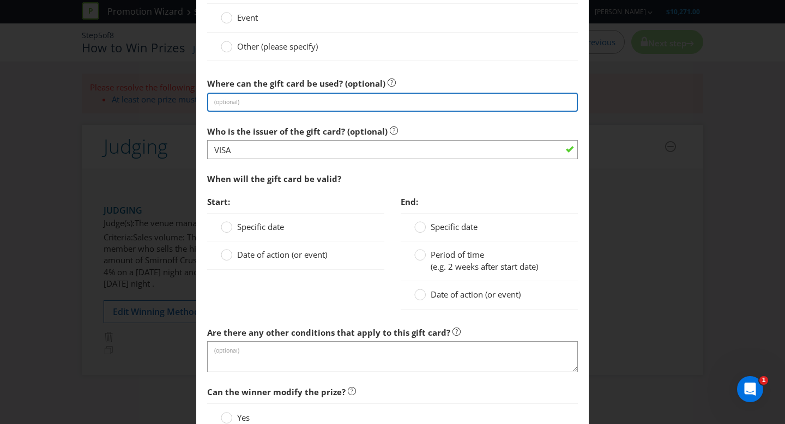
click at [279, 110] on input "text" at bounding box center [392, 102] width 371 height 19
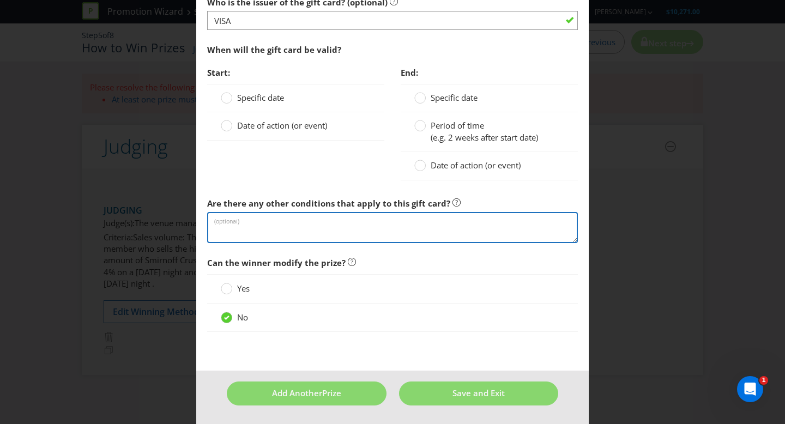
click at [295, 218] on textarea at bounding box center [392, 227] width 371 height 31
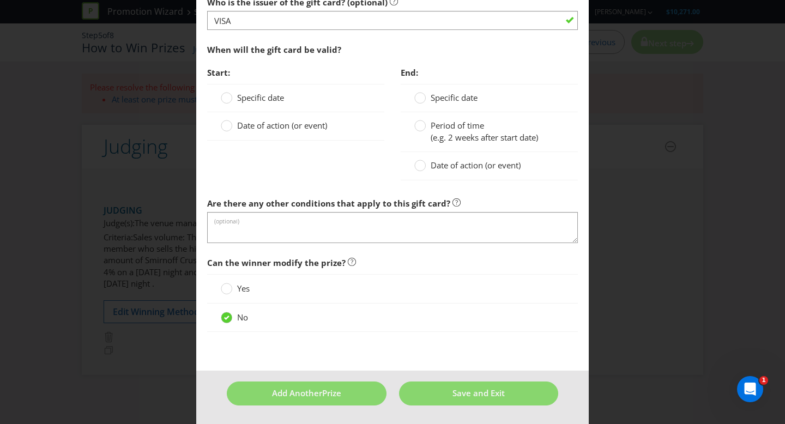
click at [234, 123] on label "Date of action (or event)" at bounding box center [275, 125] width 108 height 11
click at [0, 0] on input "Date of action (or event)" at bounding box center [0, 0] width 0 height 0
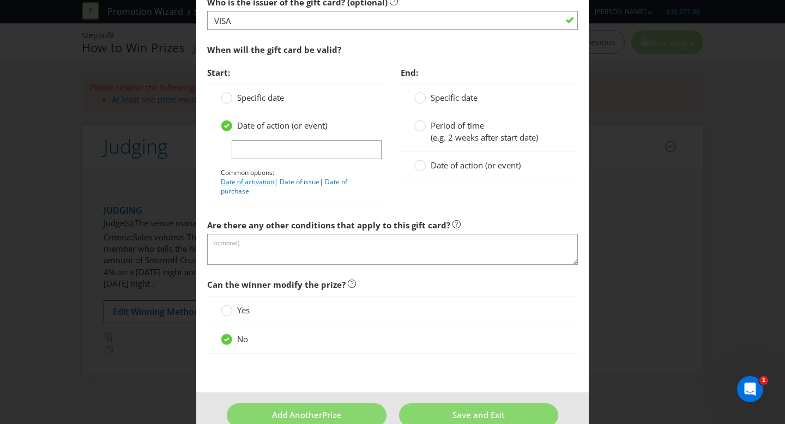
click at [271, 182] on link "Date of activation" at bounding box center [247, 181] width 53 height 9
type input "Date of activation"
click at [448, 168] on span "Date of action (or event)" at bounding box center [476, 165] width 90 height 11
click at [0, 0] on input "Date of action (or event)" at bounding box center [0, 0] width 0 height 0
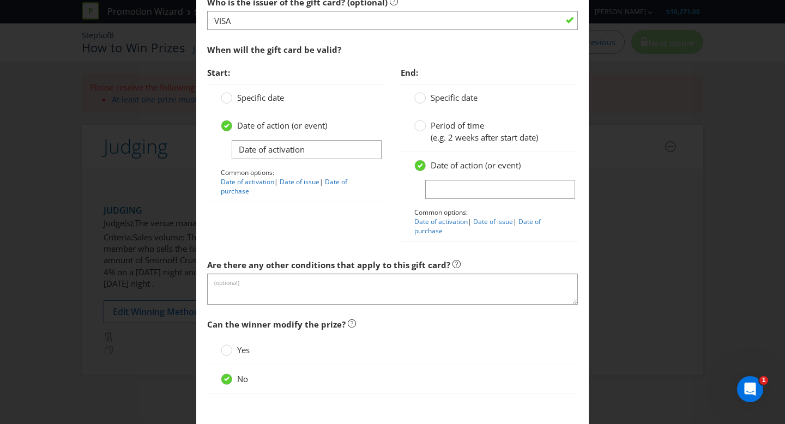
click at [430, 124] on label "Period of time (e.g. 2 weeks after start date)" at bounding box center [477, 131] width 126 height 23
click at [0, 0] on input "Period of time (e.g. 2 weeks after start date)" at bounding box center [0, 0] width 0 height 0
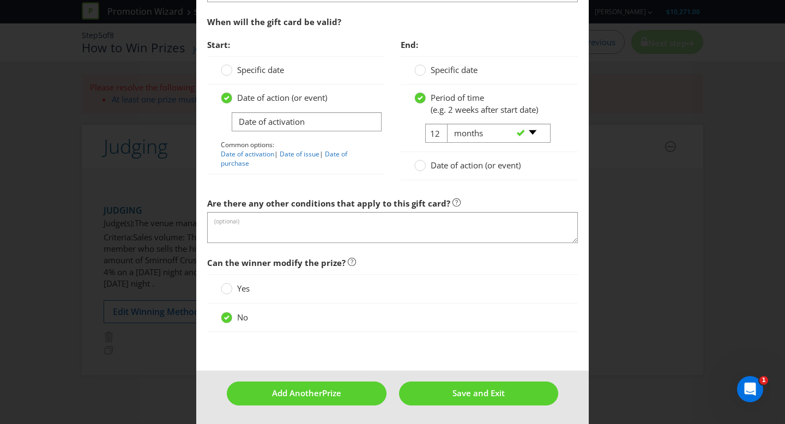
scroll to position [962, 0]
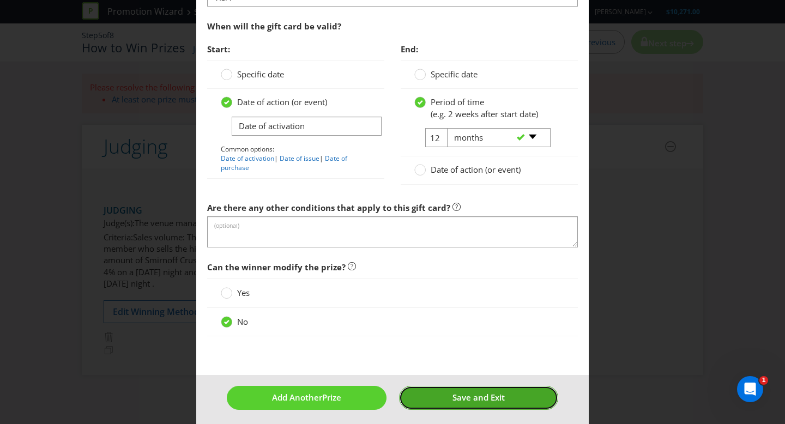
click at [479, 402] on span "Save and Exit" at bounding box center [479, 397] width 52 height 11
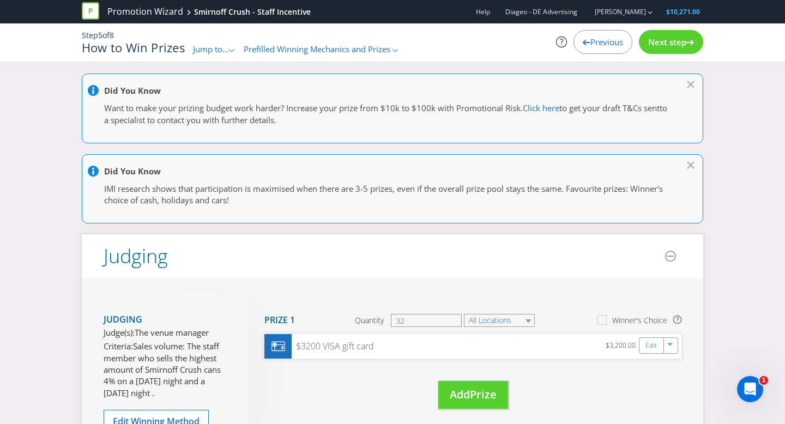
click at [695, 85] on icon at bounding box center [691, 82] width 11 height 5
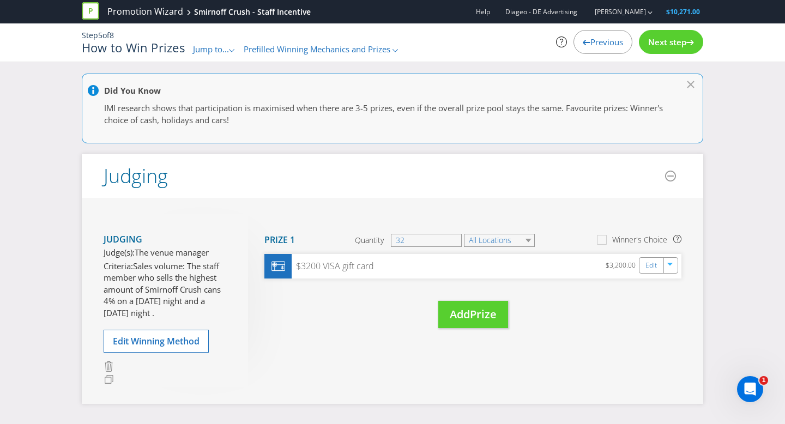
click at [694, 86] on div at bounding box center [398, 92] width 620 height 14
click at [691, 83] on icon at bounding box center [690, 84] width 7 height 7
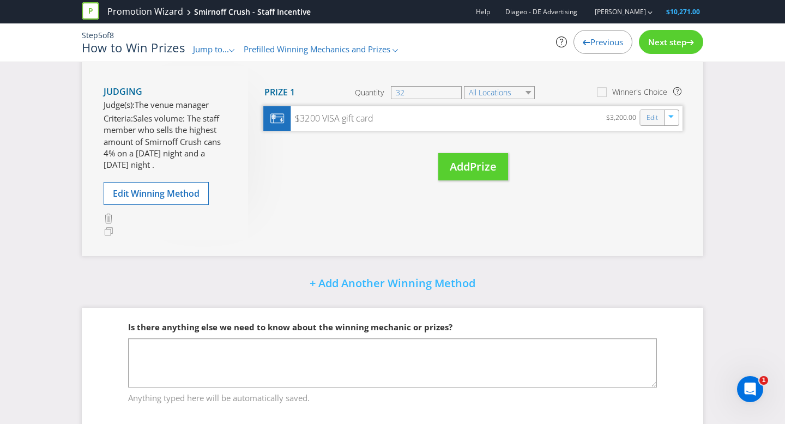
scroll to position [88, 0]
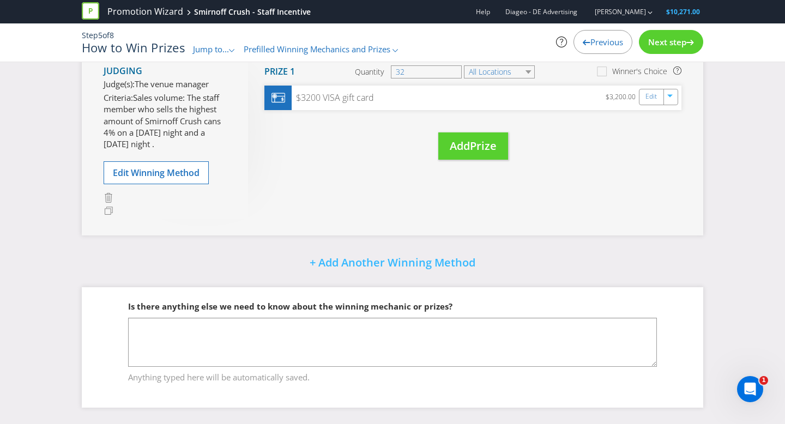
click at [304, 316] on div "Is there anything else we need to know about the winning mechanic or prizes?" at bounding box center [392, 306] width 529 height 22
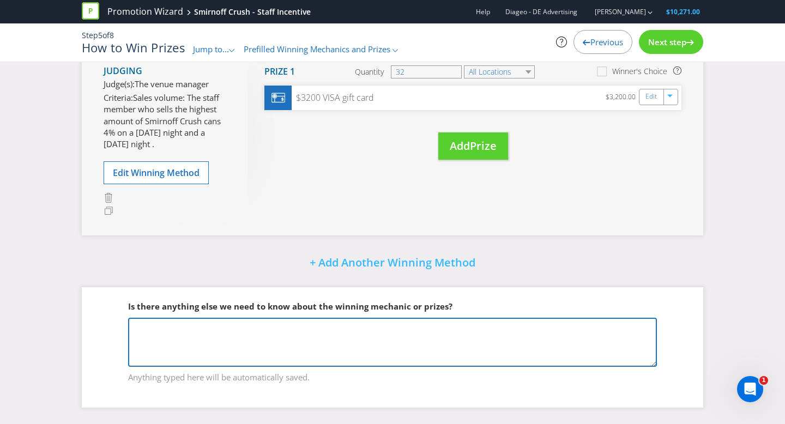
click at [266, 324] on textarea at bounding box center [392, 342] width 529 height 49
click at [141, 325] on textarea "8 $100 VISA" at bounding box center [392, 342] width 529 height 49
click at [206, 323] on textarea "8 x $100 VISA" at bounding box center [392, 342] width 529 height 49
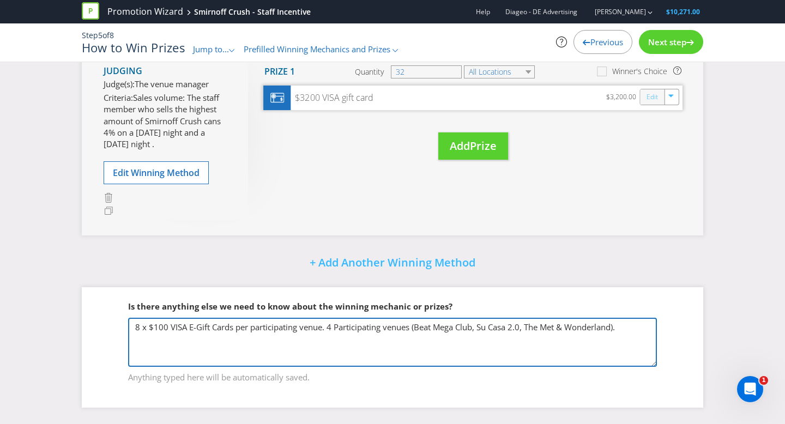
type textarea "8 x $100 VISA E-Gift Cards per participating venue. 4 Participating venues (Bea…"
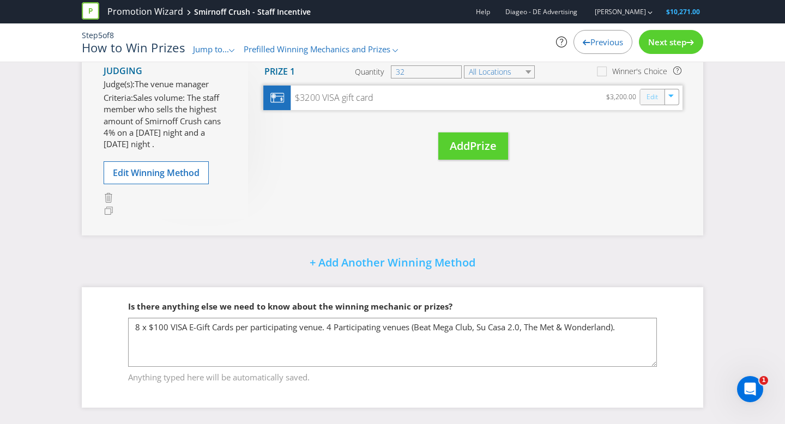
click at [654, 101] on link "Edit" at bounding box center [652, 97] width 11 height 13
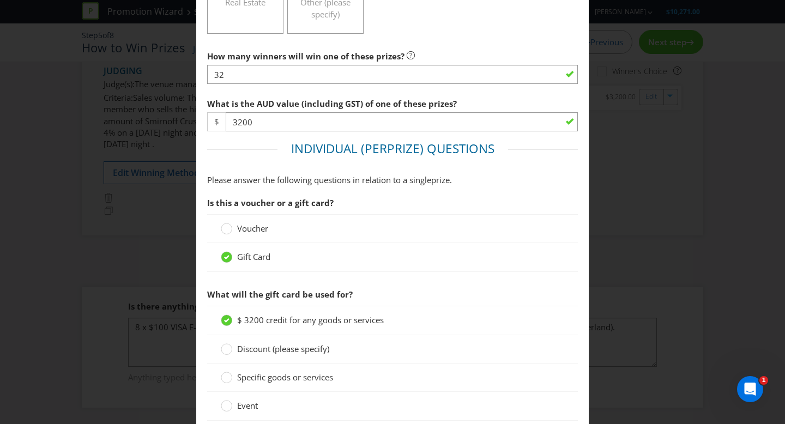
scroll to position [371, 0]
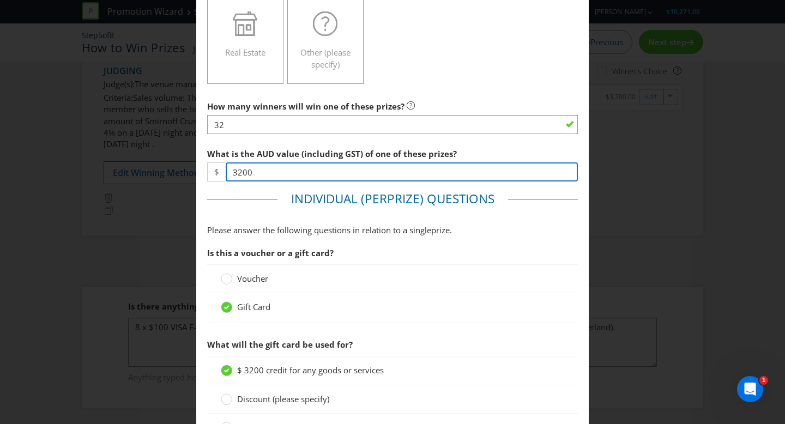
drag, startPoint x: 342, startPoint y: 178, endPoint x: 233, endPoint y: 173, distance: 109.7
click at [238, 173] on input "3200" at bounding box center [402, 171] width 352 height 19
click at [232, 173] on input "3200" at bounding box center [402, 171] width 352 height 19
drag, startPoint x: 232, startPoint y: 173, endPoint x: 266, endPoint y: 171, distance: 33.3
click at [266, 171] on input "3200" at bounding box center [402, 171] width 352 height 19
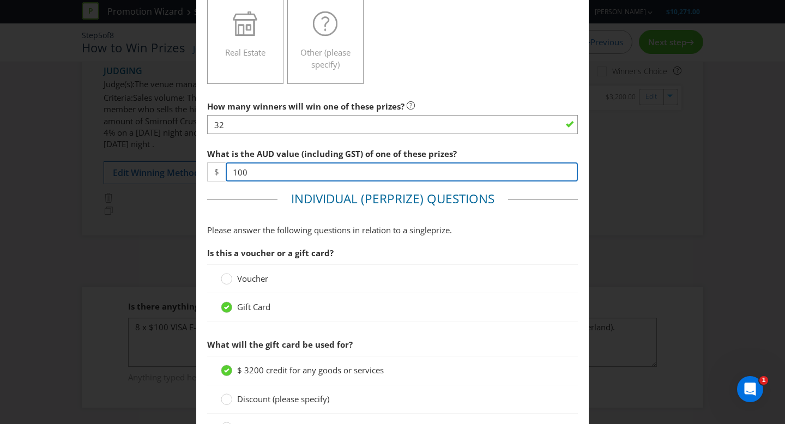
type input "100"
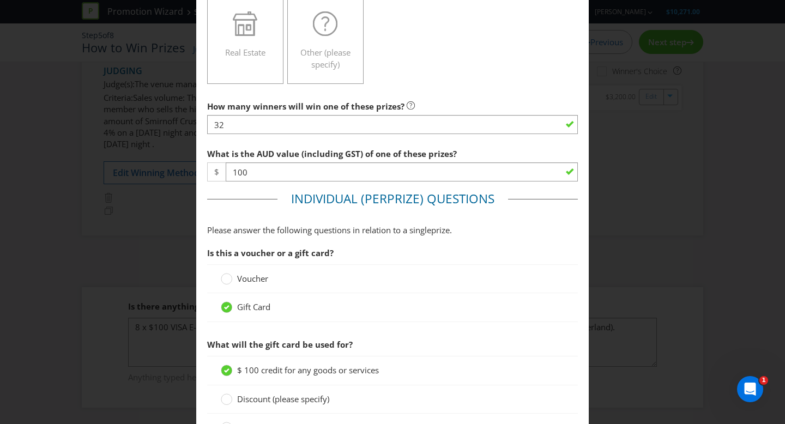
click at [326, 200] on span "Individual (Per" at bounding box center [339, 198] width 96 height 17
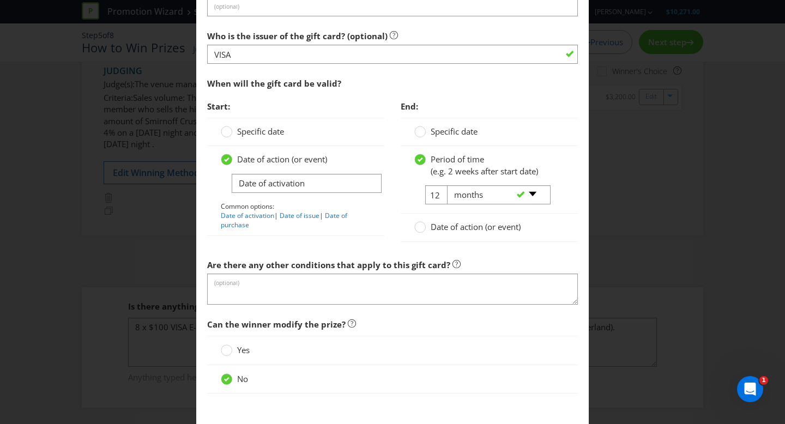
scroll to position [966, 0]
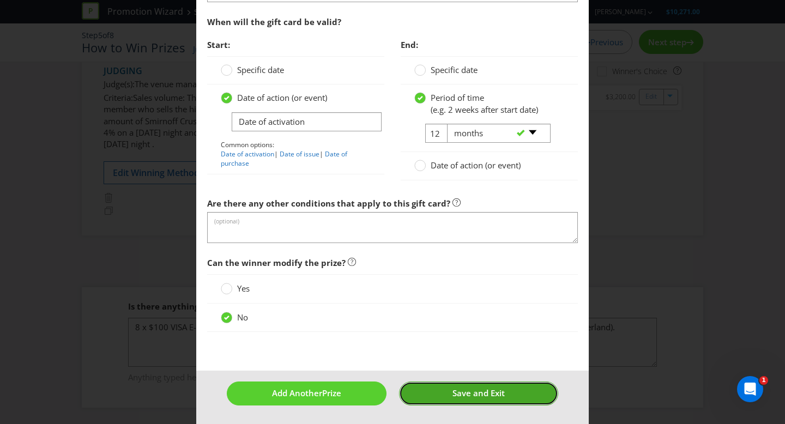
click at [444, 397] on button "Save and Exit" at bounding box center [479, 393] width 160 height 23
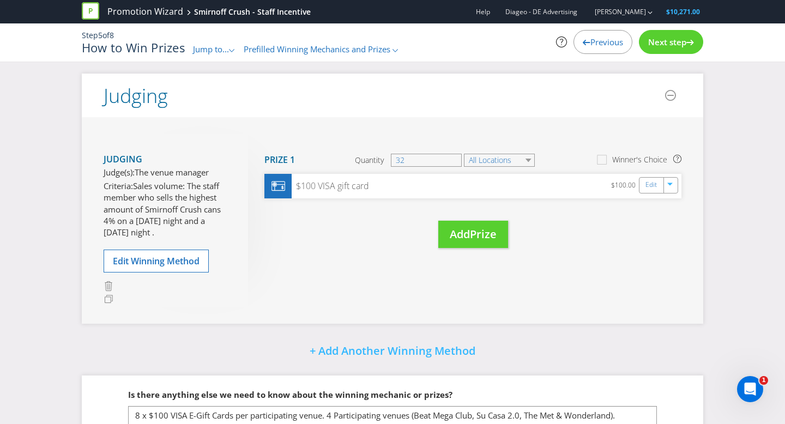
click at [653, 44] on span "Next step" at bounding box center [667, 42] width 38 height 11
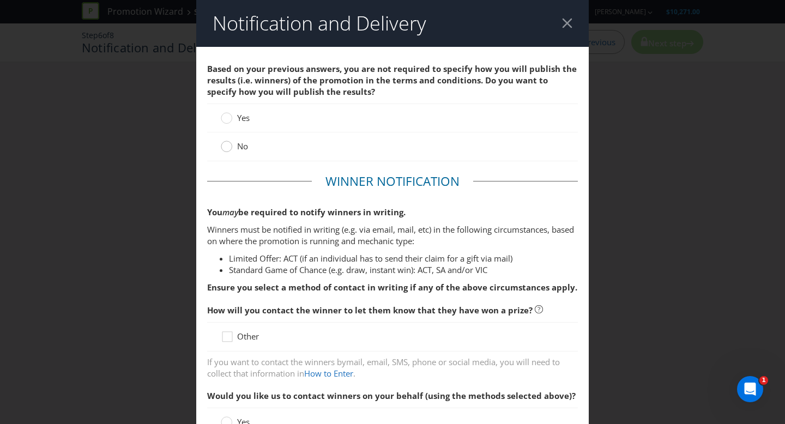
click at [230, 144] on circle at bounding box center [226, 146] width 11 height 11
click at [0, 0] on input "No" at bounding box center [0, 0] width 0 height 0
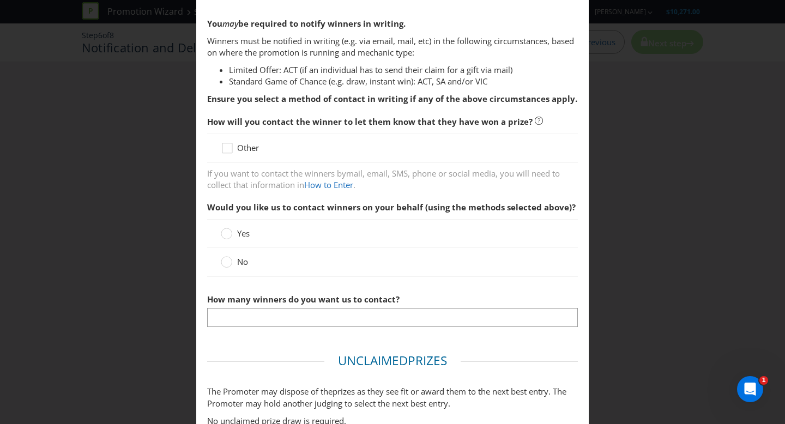
scroll to position [200, 0]
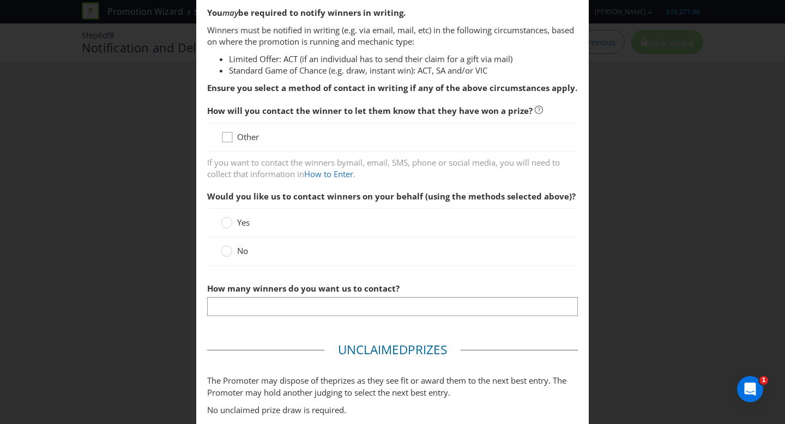
click at [231, 135] on icon at bounding box center [229, 139] width 16 height 16
click at [0, 0] on input "Other" at bounding box center [0, 0] width 0 height 0
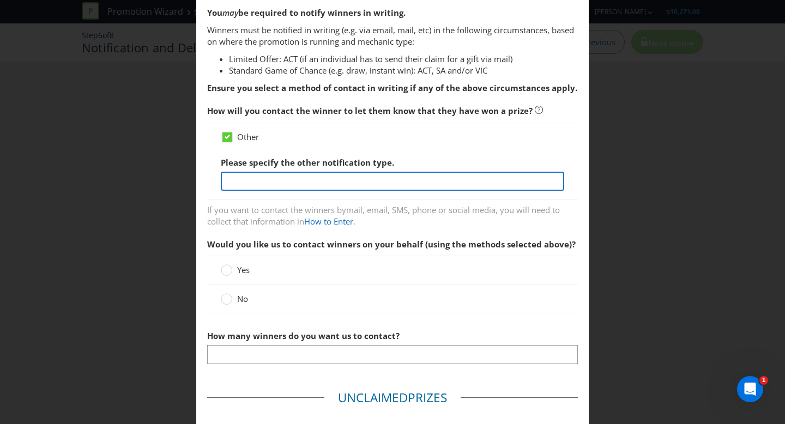
click at [313, 183] on input "text" at bounding box center [392, 181] width 343 height 19
drag, startPoint x: 402, startPoint y: 182, endPoint x: 414, endPoint y: 182, distance: 12.5
click at [414, 182] on input "The winners will be contacted by email and phone within seven (7) days of the c…" at bounding box center [392, 181] width 343 height 19
drag, startPoint x: 430, startPoint y: 181, endPoint x: 537, endPoint y: 183, distance: 107.4
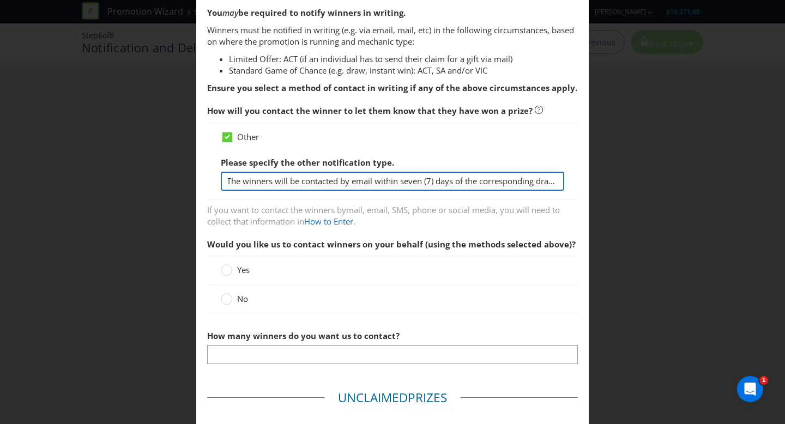
click at [625, 198] on div "Notification and Delivery Based on your previous answers, you are not required …" at bounding box center [392, 212] width 785 height 424
click at [429, 176] on input "The winners will be contacted by email within seven (7) days of the correspondi…" at bounding box center [392, 181] width 343 height 19
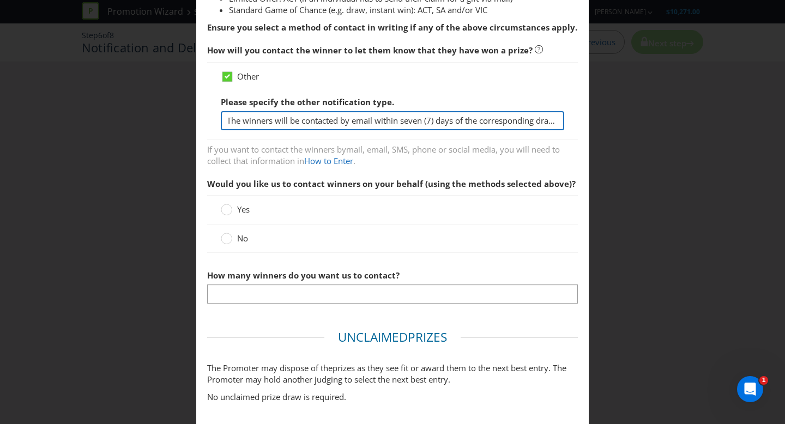
scroll to position [262, 0]
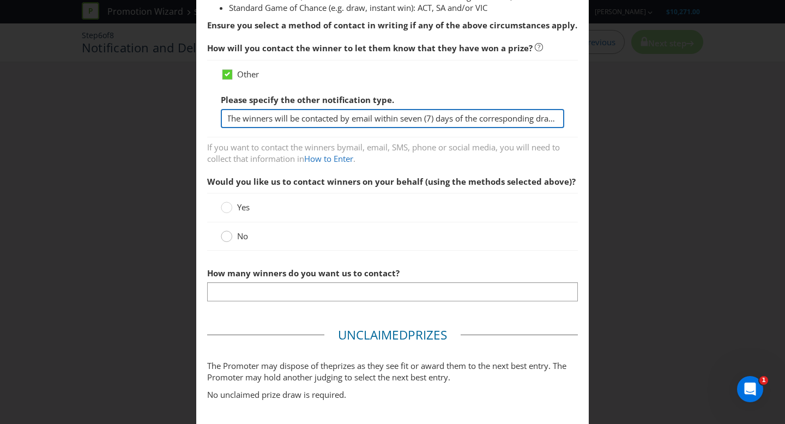
type input "The winners will be contacted by email within seven (7) days of the correspondi…"
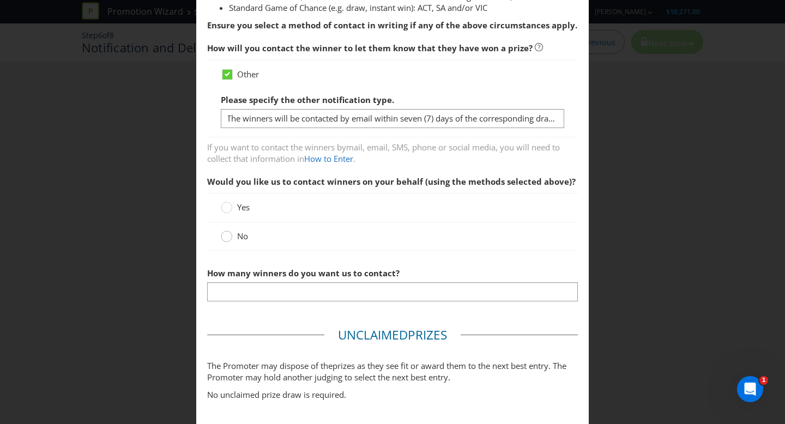
click at [225, 239] on circle at bounding box center [226, 236] width 11 height 11
click at [0, 0] on input "No" at bounding box center [0, 0] width 0 height 0
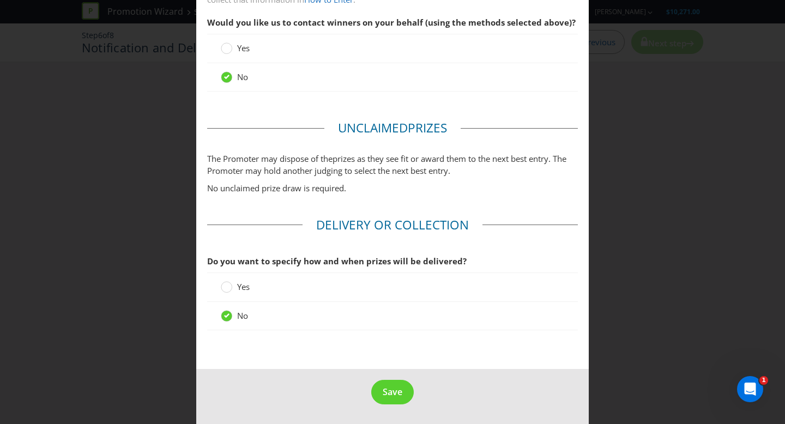
scroll to position [421, 0]
click at [407, 394] on button "Save" at bounding box center [392, 393] width 43 height 25
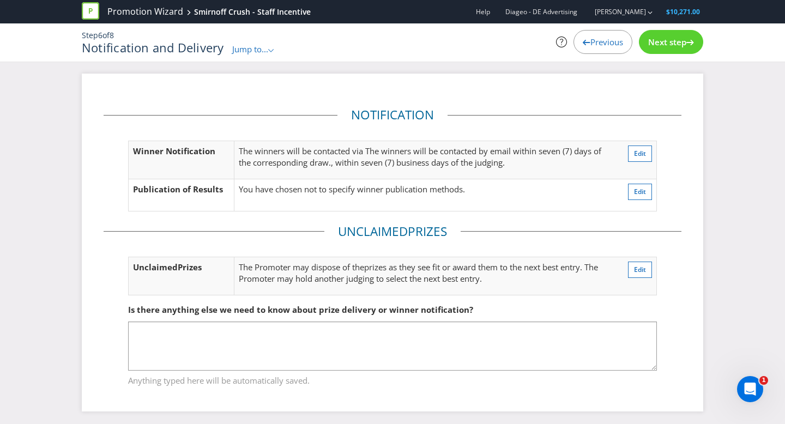
scroll to position [3, 0]
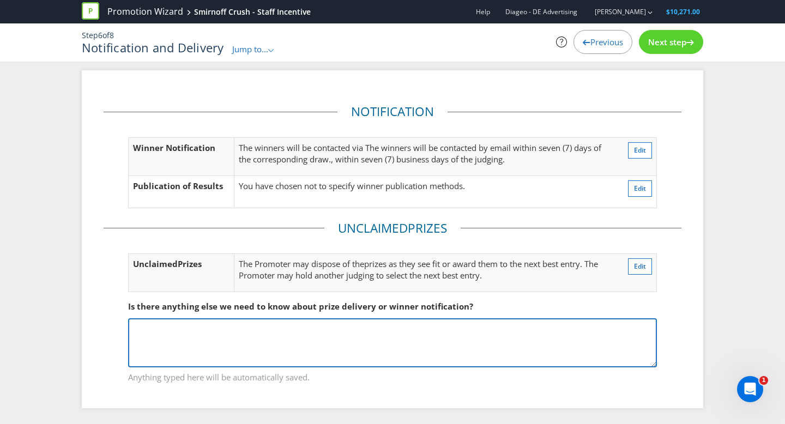
click at [412, 325] on textarea at bounding box center [392, 342] width 529 height 49
paste textarea "In the event of a tie, the winner will be the first entrant to reach the highes…"
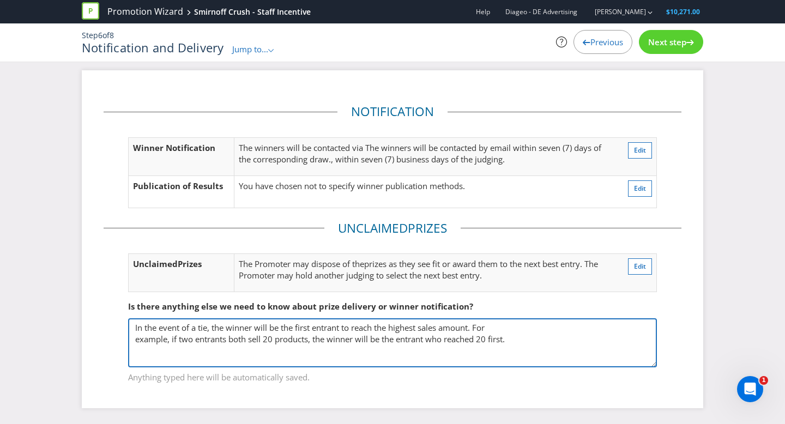
type textarea "In the event of a tie, the winner will be the first entrant to reach the highes…"
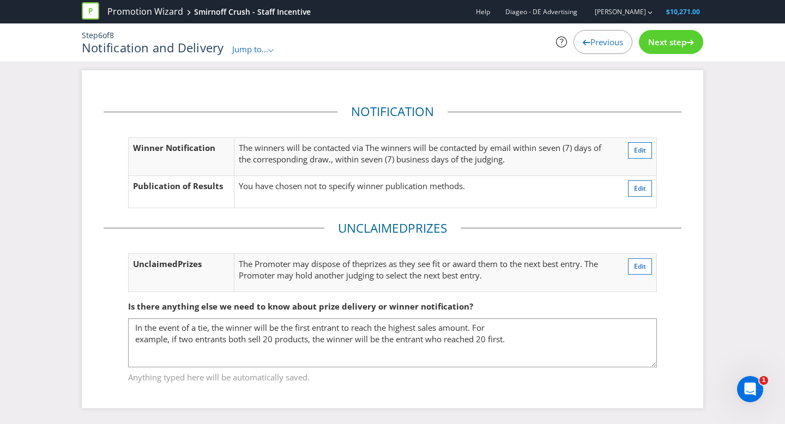
click at [673, 46] on span "Next step" at bounding box center [667, 42] width 38 height 11
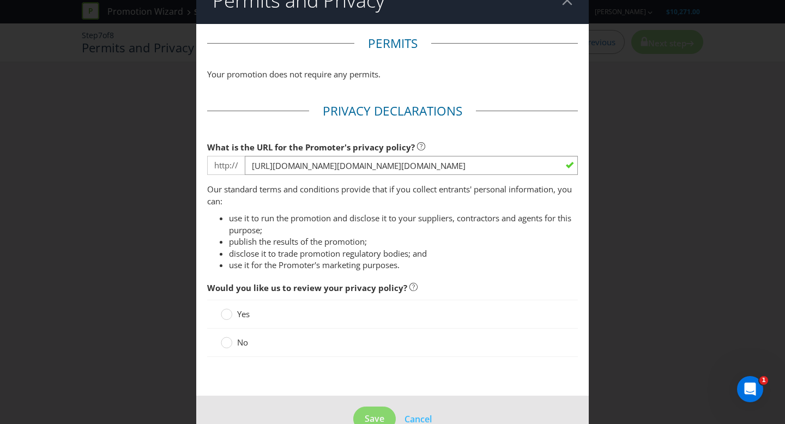
scroll to position [26, 0]
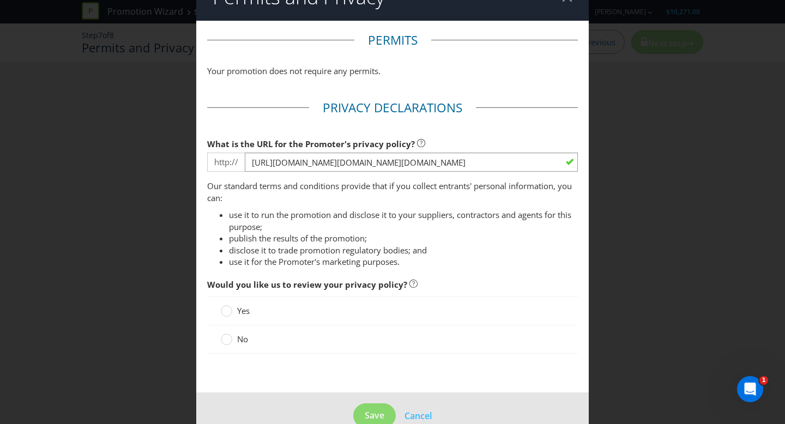
drag, startPoint x: 228, startPoint y: 340, endPoint x: 245, endPoint y: 339, distance: 16.4
click at [228, 340] on circle at bounding box center [226, 339] width 11 height 11
click at [0, 0] on input "No" at bounding box center [0, 0] width 0 height 0
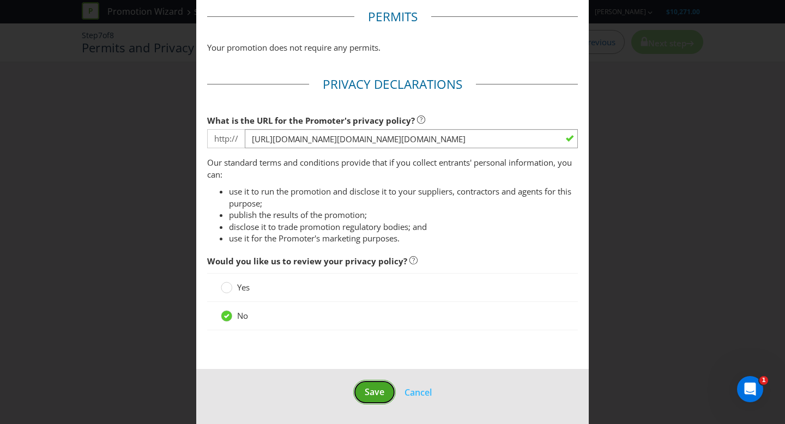
click at [369, 392] on span "Save" at bounding box center [375, 392] width 20 height 12
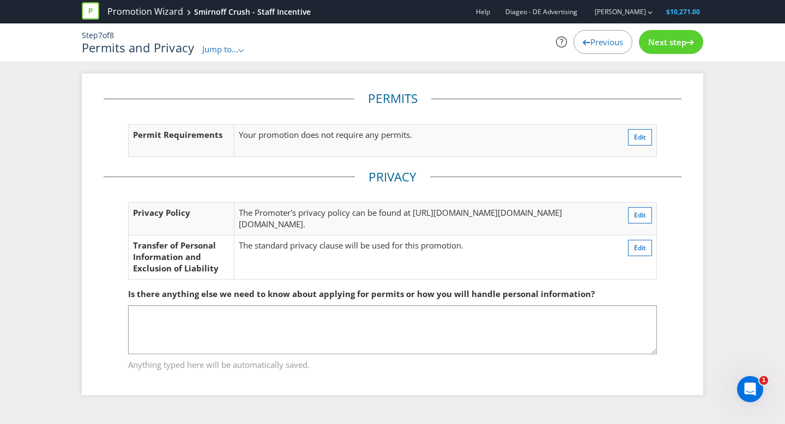
click at [677, 41] on span "Next step" at bounding box center [667, 42] width 38 height 11
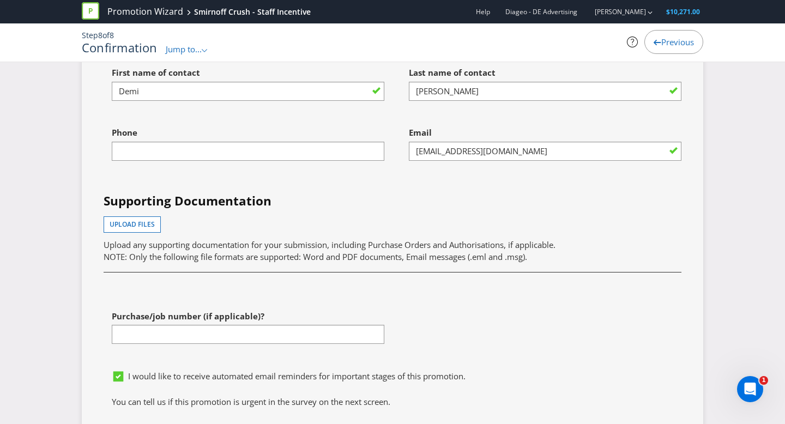
scroll to position [2920, 0]
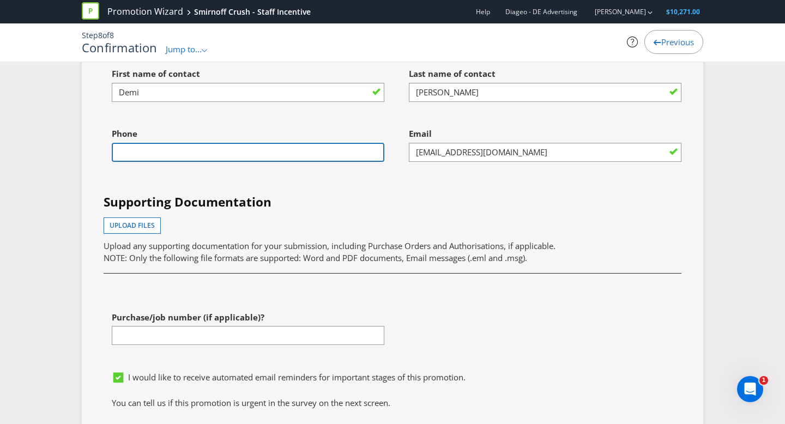
click at [219, 162] on input "text" at bounding box center [248, 152] width 273 height 19
type input "0477638460"
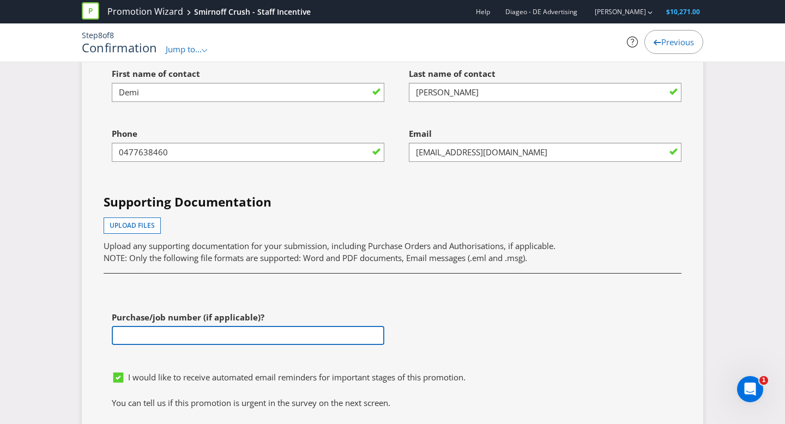
click at [150, 345] on input "text" at bounding box center [248, 335] width 273 height 19
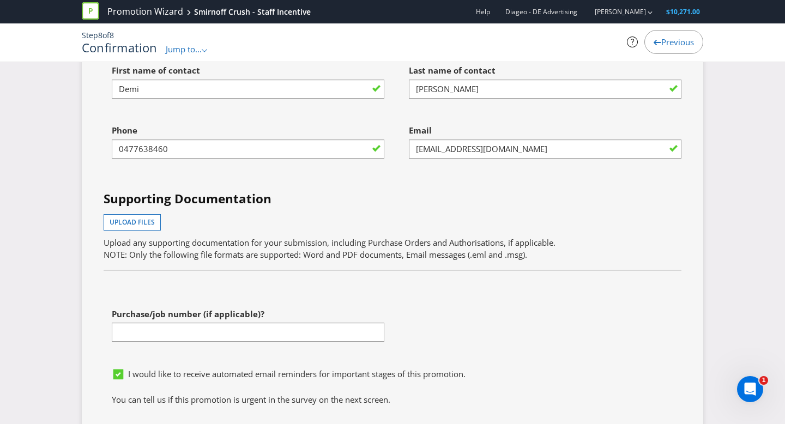
scroll to position [2922, 0]
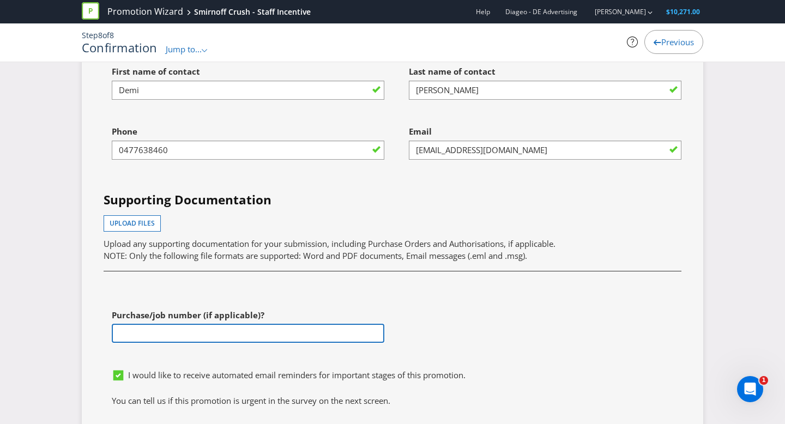
click at [132, 343] on input "text" at bounding box center [248, 333] width 273 height 19
type input "23460 - Mary Ozcan"
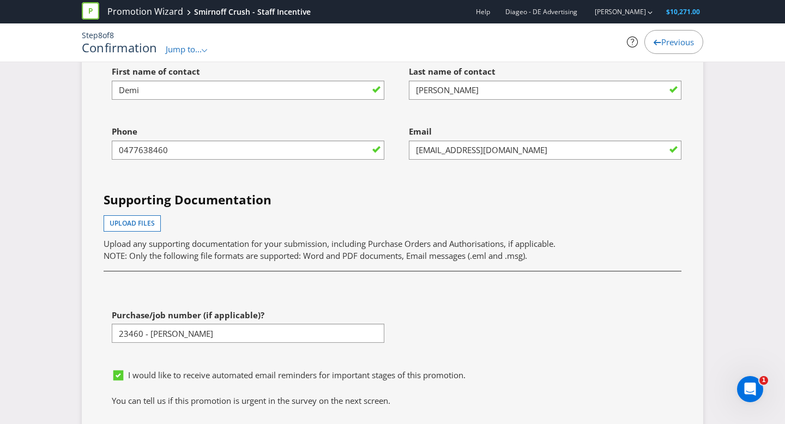
click at [341, 262] on div "Upload files Upload any supporting documentation for your submission, including…" at bounding box center [393, 238] width 578 height 46
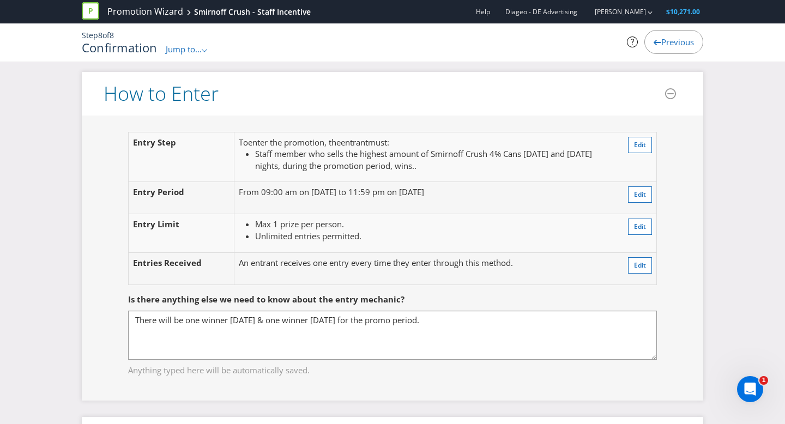
scroll to position [813, 0]
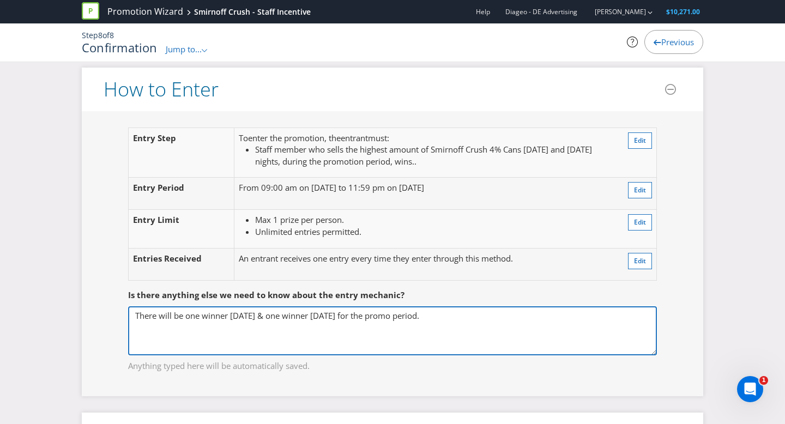
click at [476, 317] on textarea "There will be one winner on Friday & one winner on Saturday for the promo perio…" at bounding box center [392, 330] width 529 height 49
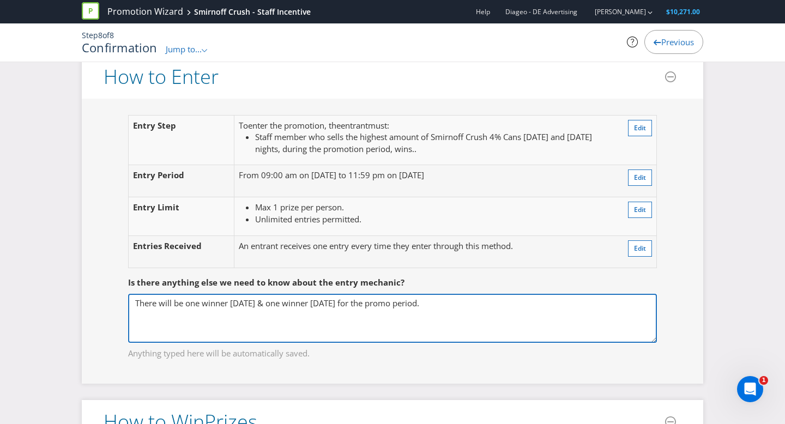
scroll to position [843, 0]
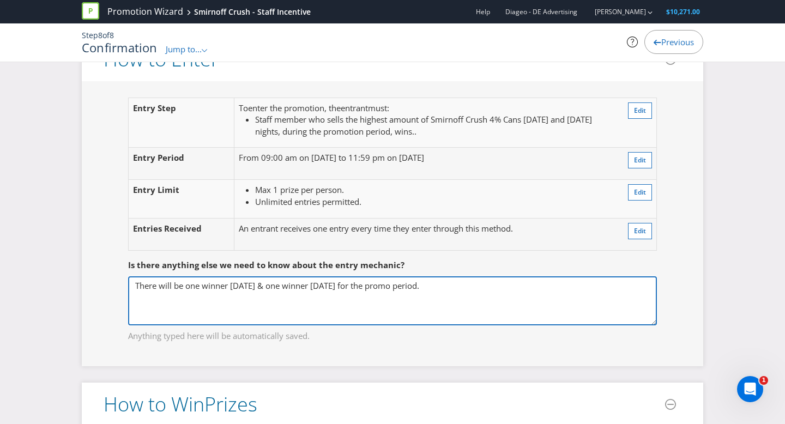
click at [367, 285] on textarea "There will be one winner on Friday & one winner on Saturday for the promo perio…" at bounding box center [392, 300] width 529 height 49
type textarea "There will be one winner on Friday & one winner on Saturday fortnightly for the…"
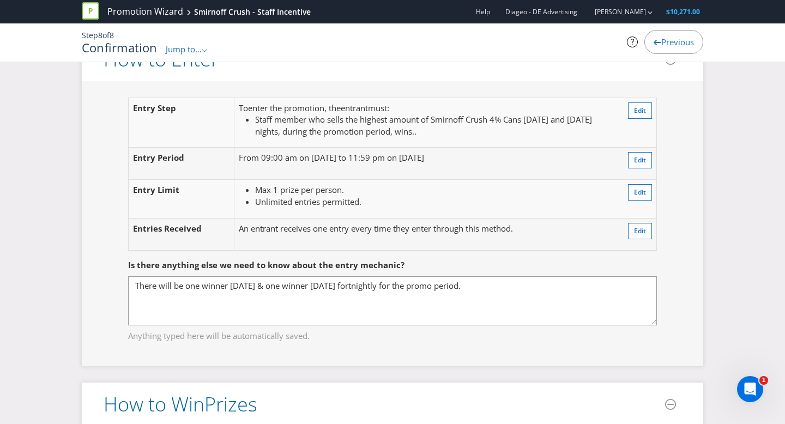
drag, startPoint x: 498, startPoint y: 351, endPoint x: 472, endPoint y: 329, distance: 34.1
click at [498, 351] on div "Entry Step To enter the promotion , the entrant must : Staff member who sells t…" at bounding box center [393, 223] width 622 height 285
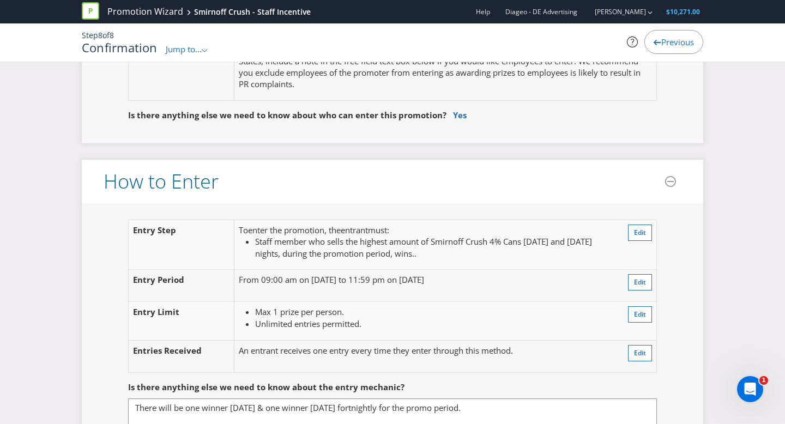
scroll to position [712, 0]
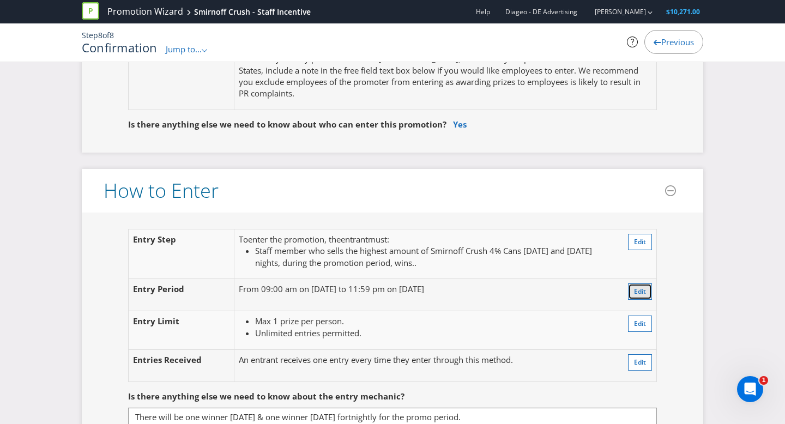
click at [649, 291] on button "Edit" at bounding box center [640, 292] width 24 height 16
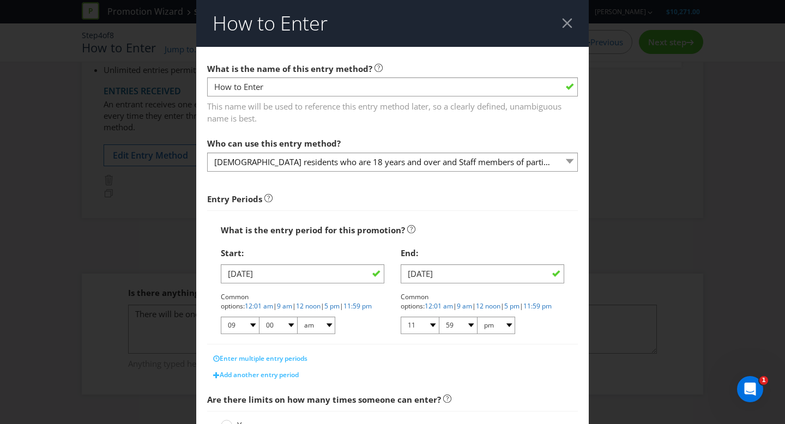
scroll to position [161, 0]
click at [444, 278] on input "30/11/25" at bounding box center [483, 273] width 164 height 19
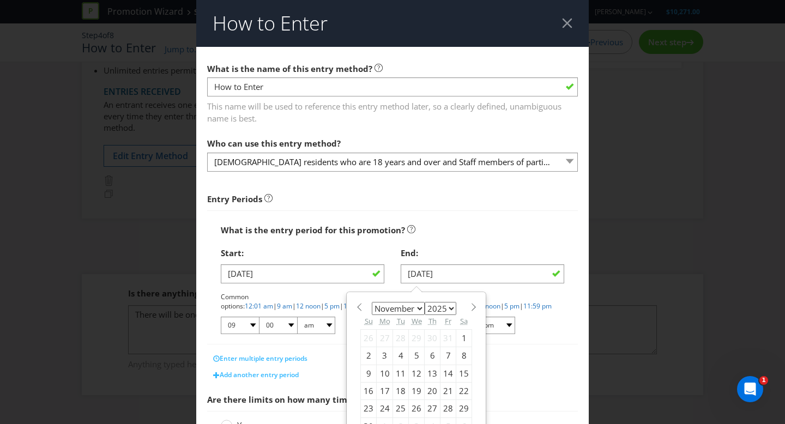
click at [418, 307] on select "January February March April May June July August September October November De…" at bounding box center [398, 308] width 53 height 13
select select "11"
click at [372, 302] on select "January February March April May June July August September October November De…" at bounding box center [398, 308] width 53 height 13
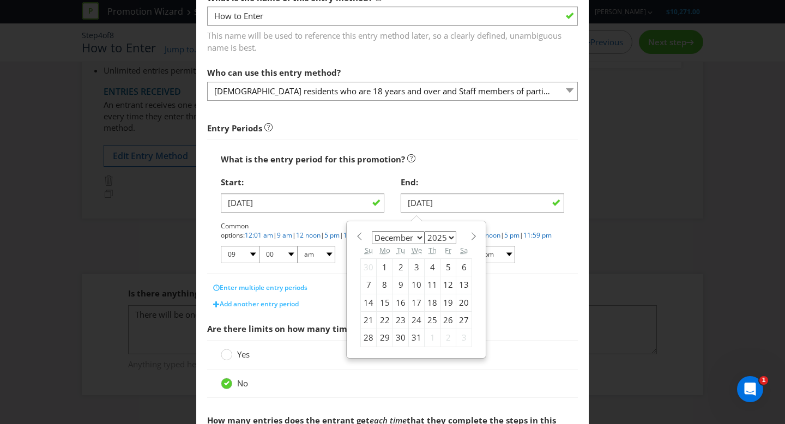
scroll to position [69, 0]
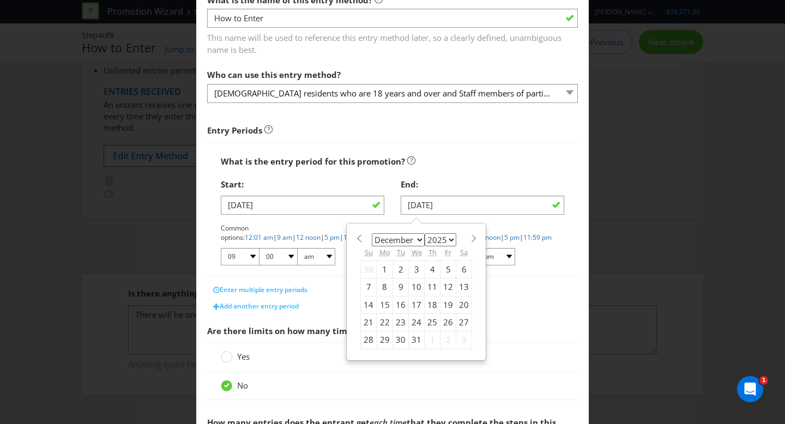
click at [372, 342] on div "28" at bounding box center [369, 339] width 16 height 17
type input "28/12/25"
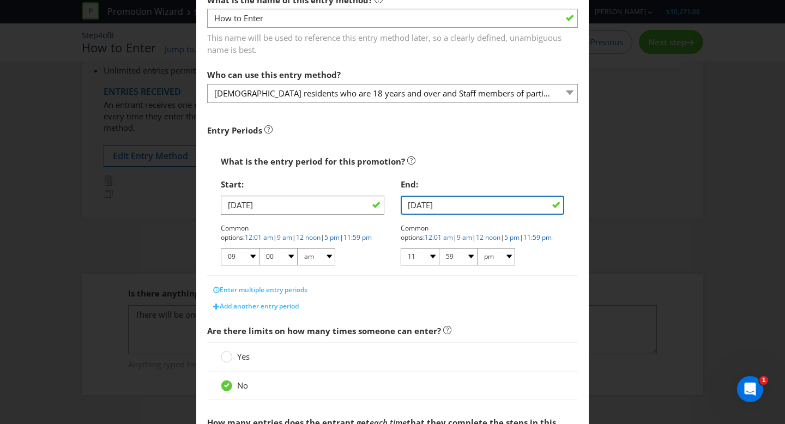
click at [469, 209] on input "28/12/25" at bounding box center [483, 205] width 164 height 19
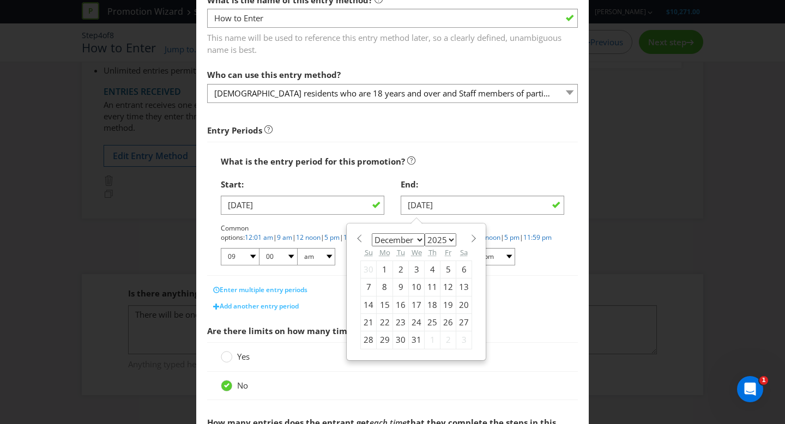
click at [363, 240] on span at bounding box center [359, 238] width 8 height 8
click at [469, 239] on span at bounding box center [473, 238] width 8 height 8
click at [355, 239] on span at bounding box center [359, 238] width 8 height 8
click at [473, 240] on span at bounding box center [473, 238] width 8 height 8
click at [360, 240] on span at bounding box center [359, 238] width 8 height 8
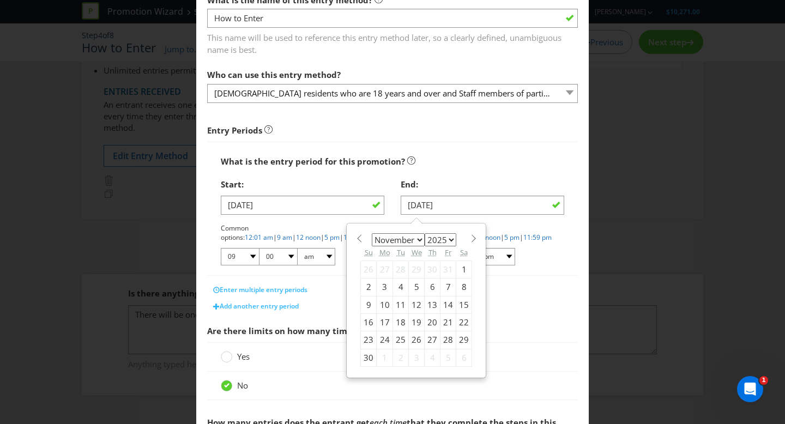
click at [473, 234] on div "January February March April May June July August September October November De…" at bounding box center [416, 300] width 123 height 143
click at [472, 234] on span at bounding box center [473, 238] width 8 height 8
select select "11"
click at [467, 319] on div "27" at bounding box center [464, 321] width 16 height 17
type input "27/12/25"
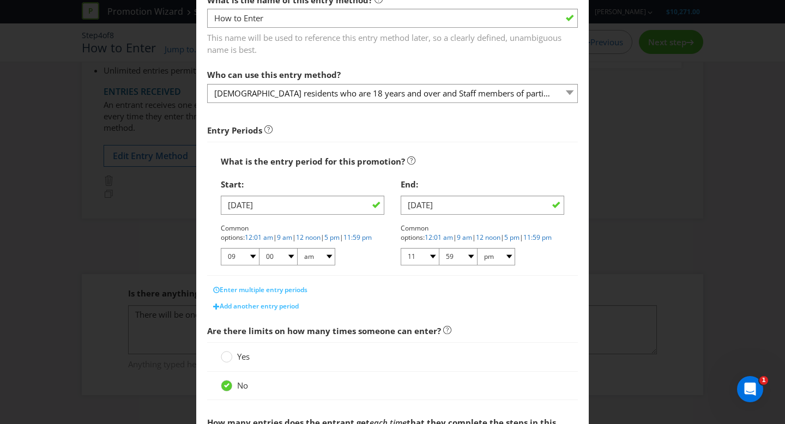
click at [493, 184] on div "End:" at bounding box center [483, 184] width 164 height 22
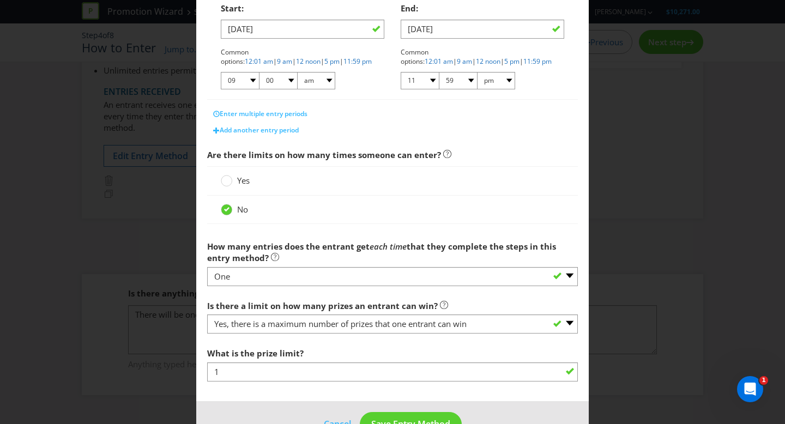
scroll to position [276, 0]
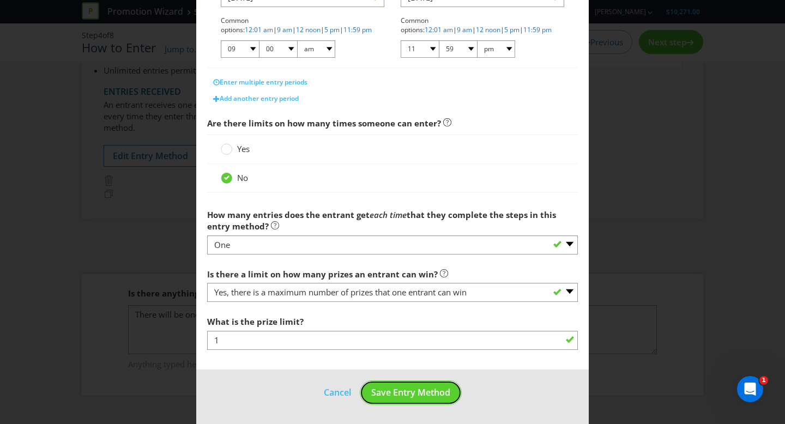
click at [407, 396] on span "Save Entry Method" at bounding box center [410, 393] width 79 height 12
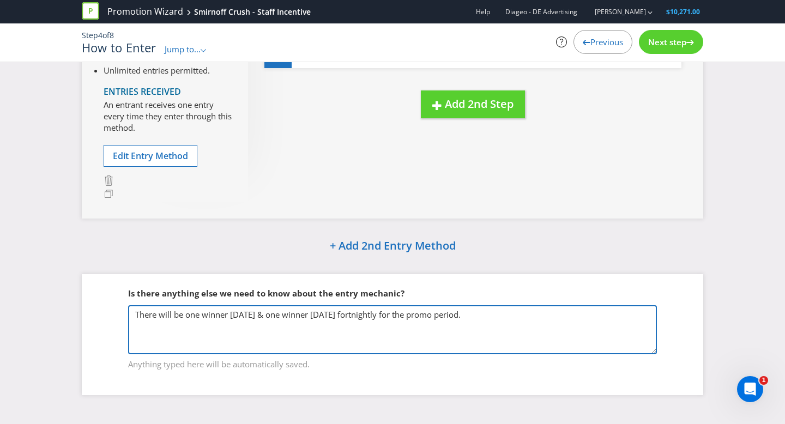
click at [496, 307] on textarea "There will be one winner on Friday & one winner on Saturday fortnightly for the…" at bounding box center [392, 329] width 529 height 49
drag, startPoint x: 506, startPoint y: 314, endPoint x: 509, endPoint y: 323, distance: 9.7
click at [505, 316] on textarea "There will be one winner on Friday & one winner on Saturday fortnightly for the…" at bounding box center [392, 329] width 529 height 49
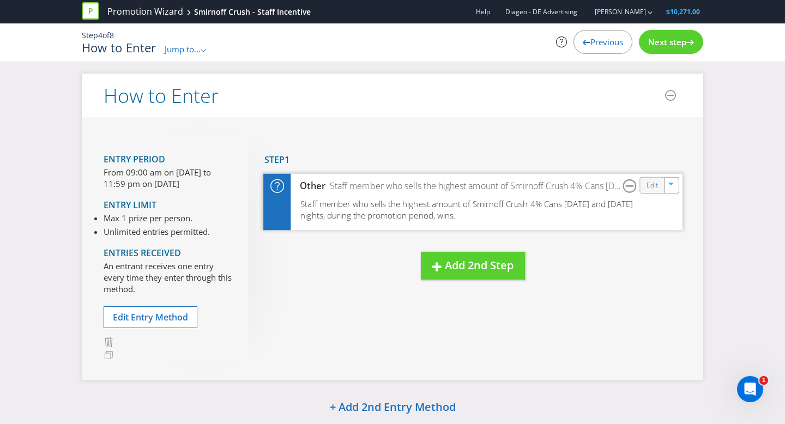
click at [644, 186] on div "Edit" at bounding box center [653, 184] width 25 height 15
click at [666, 41] on span "Next step" at bounding box center [667, 42] width 38 height 11
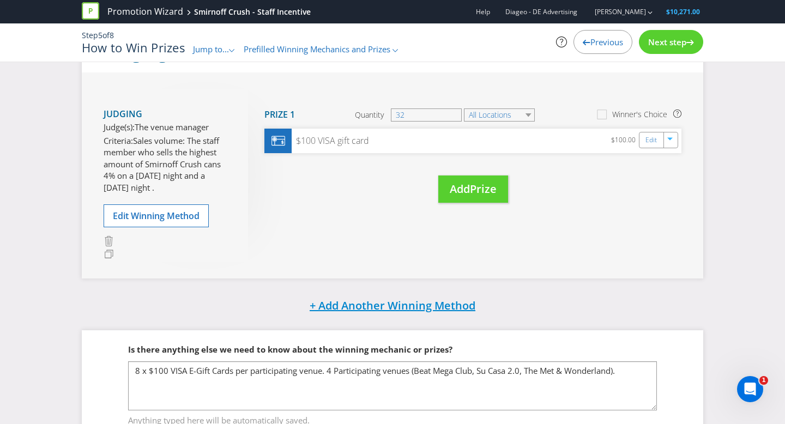
scroll to position [168, 0]
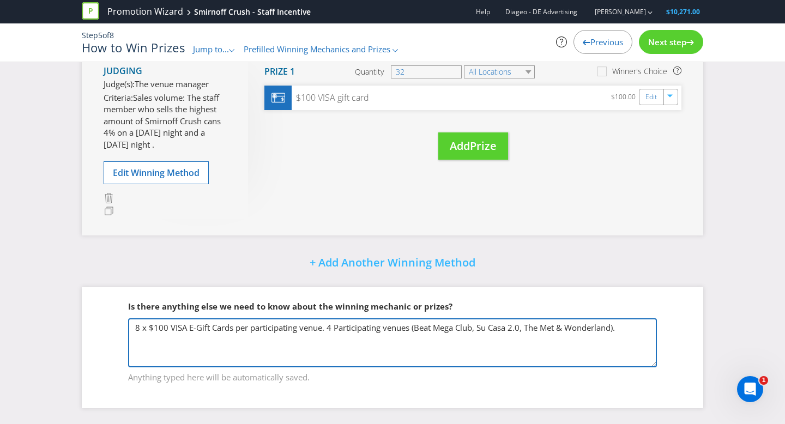
click at [644, 331] on textarea "8 x $100 VISA E-Gift Cards per participating venue. 4 Participating venues (Bea…" at bounding box center [392, 342] width 529 height 49
type textarea "8 x $100 VISA E-Gift Cards per participating venue. 4 Participating venues (Bea…"
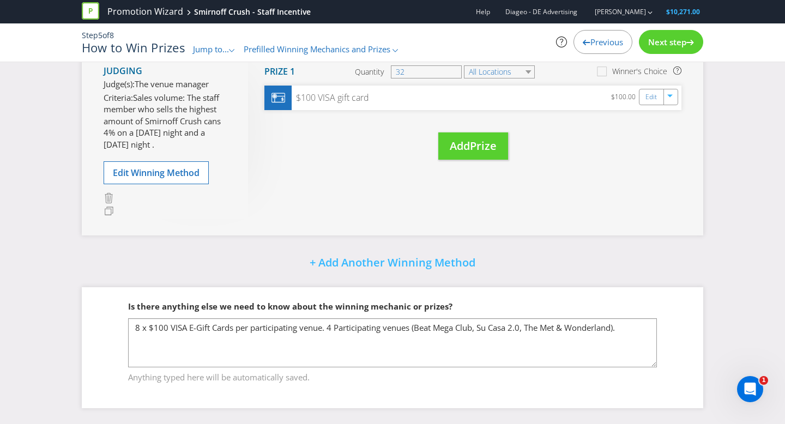
click at [676, 50] on div "Next step" at bounding box center [671, 42] width 64 height 24
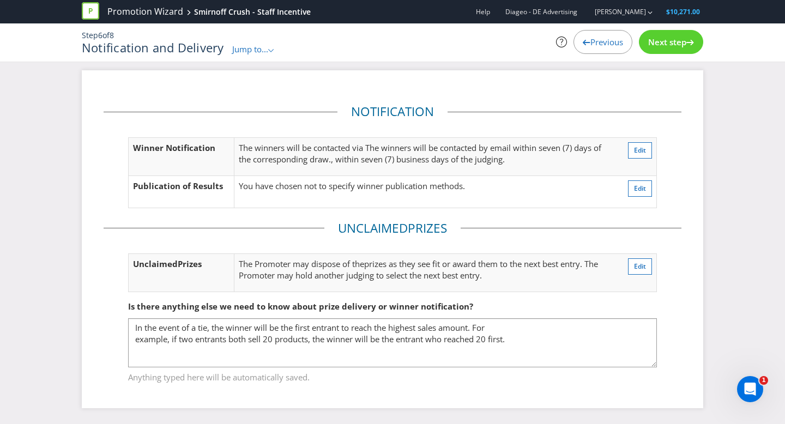
click at [684, 39] on span "Next step" at bounding box center [667, 42] width 38 height 11
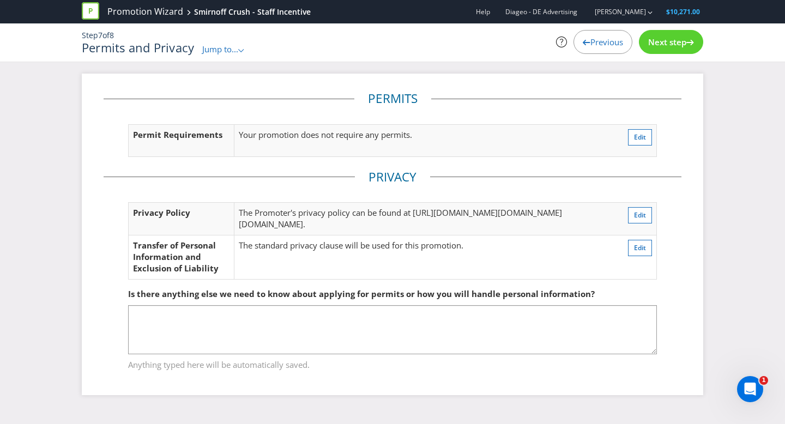
scroll to position [34, 0]
click at [698, 40] on div "Next step" at bounding box center [671, 42] width 64 height 24
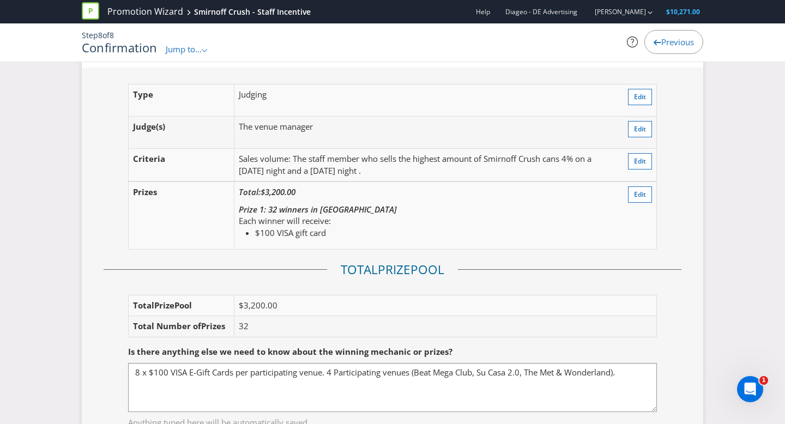
scroll to position [1201, 0]
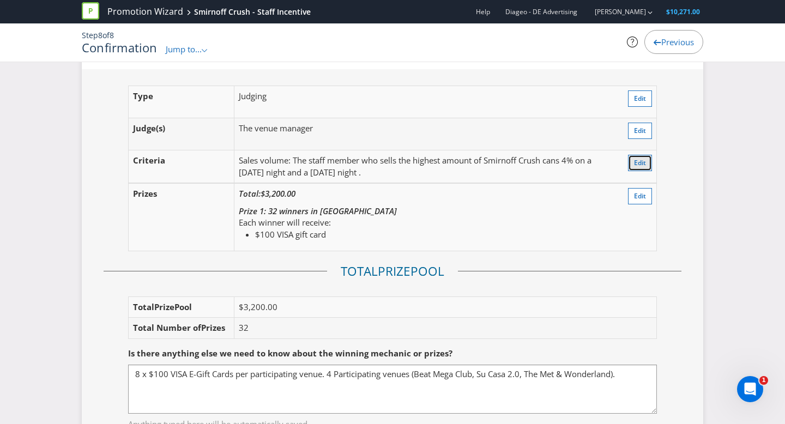
click at [632, 159] on button "Edit" at bounding box center [640, 163] width 24 height 16
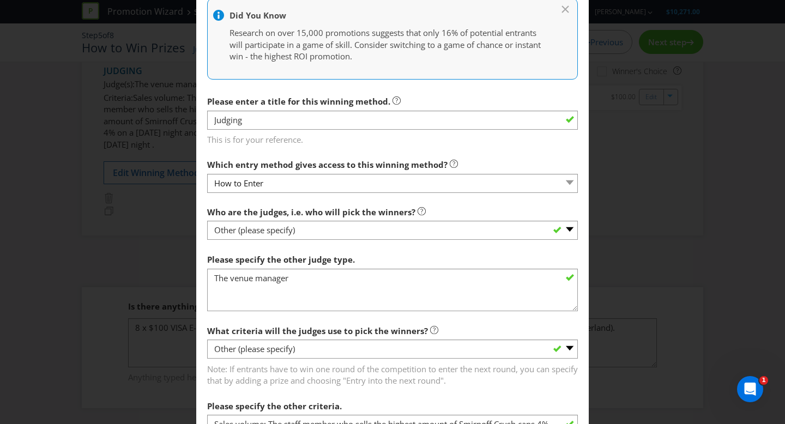
scroll to position [370, 0]
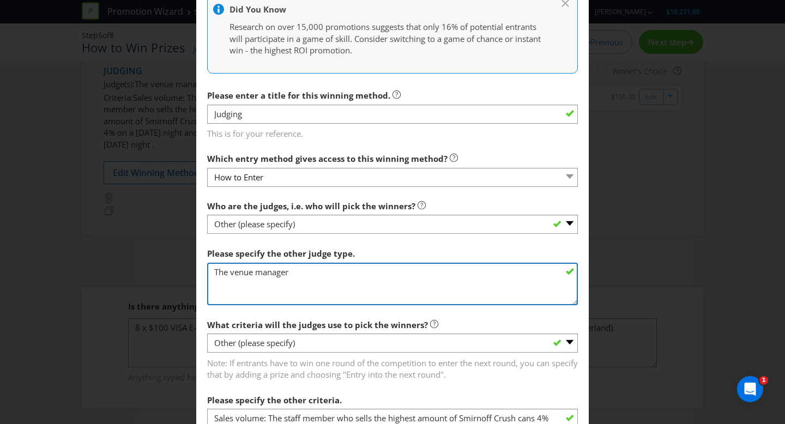
click at [316, 271] on textarea "The venue manager" at bounding box center [392, 284] width 371 height 43
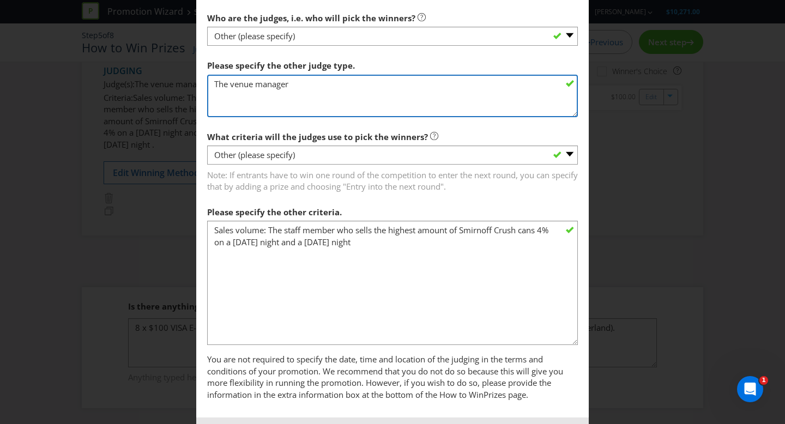
scroll to position [559, 0]
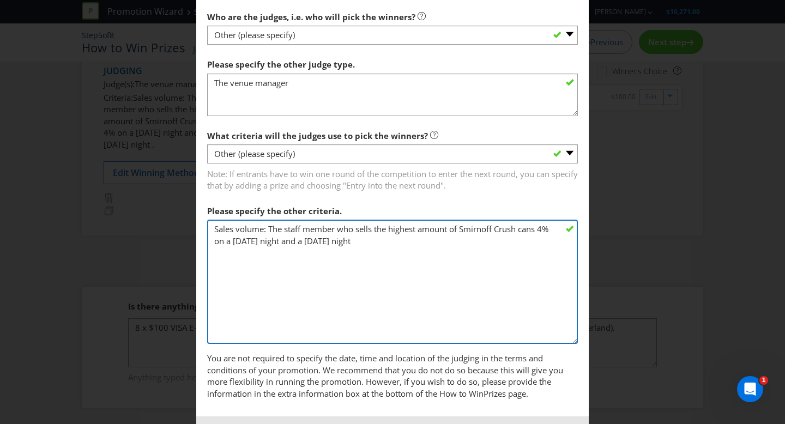
click at [378, 241] on textarea "Sales volume: The staff member who sells the highest amount of Smirnoff Crush c…" at bounding box center [392, 282] width 371 height 124
click at [359, 241] on textarea "Sales volume: The staff member who sells the highest amount of Smirnoff Crush c…" at bounding box center [392, 282] width 371 height 124
click at [381, 241] on textarea "Sales volume: The staff member who sells the highest amount of Smirnoff Crush c…" at bounding box center [392, 282] width 371 height 124
drag, startPoint x: 448, startPoint y: 242, endPoint x: 412, endPoint y: 244, distance: 36.0
click at [412, 244] on textarea "Sales volume: The staff member who sells the highest amount of Smirnoff Crush c…" at bounding box center [392, 282] width 371 height 124
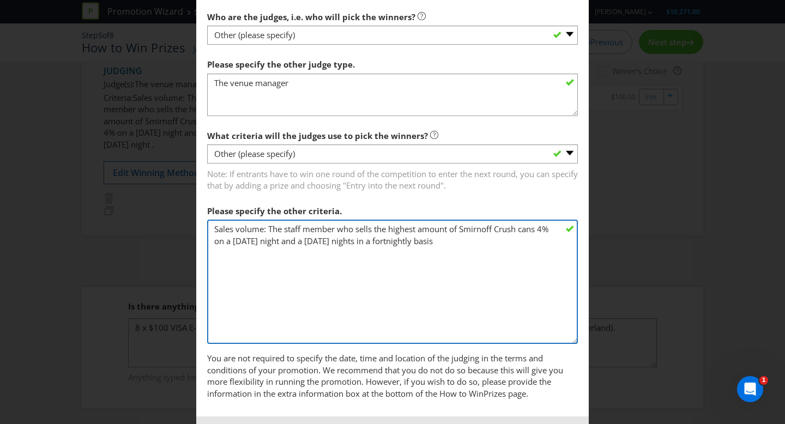
scroll to position [557, 0]
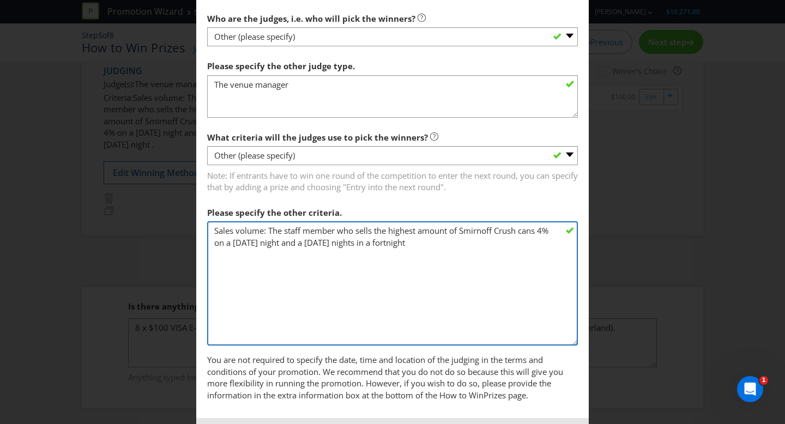
click at [425, 248] on textarea "Sales volume: The staff member who sells the highest amount of Smirnoff Crush c…" at bounding box center [392, 283] width 371 height 124
drag, startPoint x: 444, startPoint y: 247, endPoint x: 366, endPoint y: 240, distance: 78.8
click at [366, 240] on textarea "Sales volume: The staff member who sells the highest amount of Smirnoff Crush c…" at bounding box center [392, 283] width 371 height 124
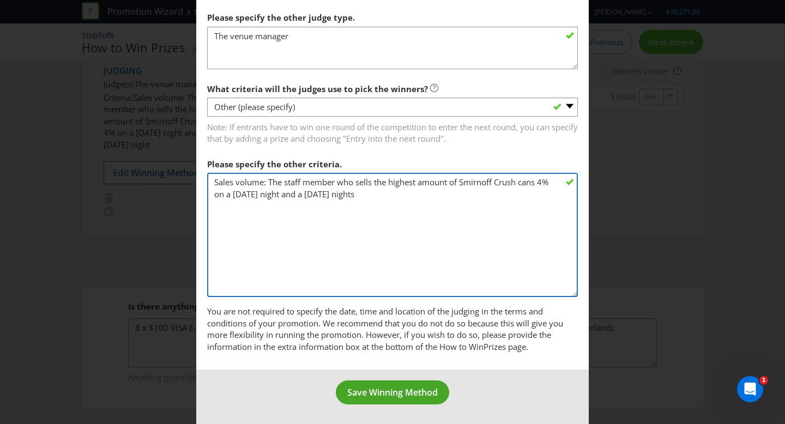
type textarea "Sales volume: The staff member who sells the highest amount of Smirnoff Crush c…"
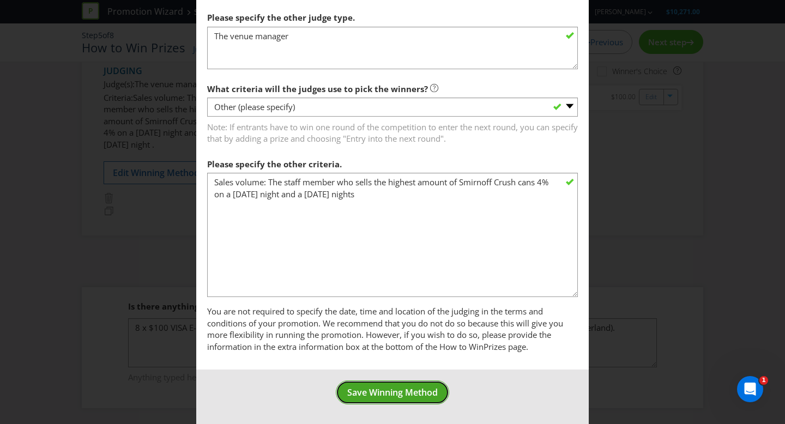
click at [409, 396] on span "Save Winning Method" at bounding box center [392, 393] width 91 height 12
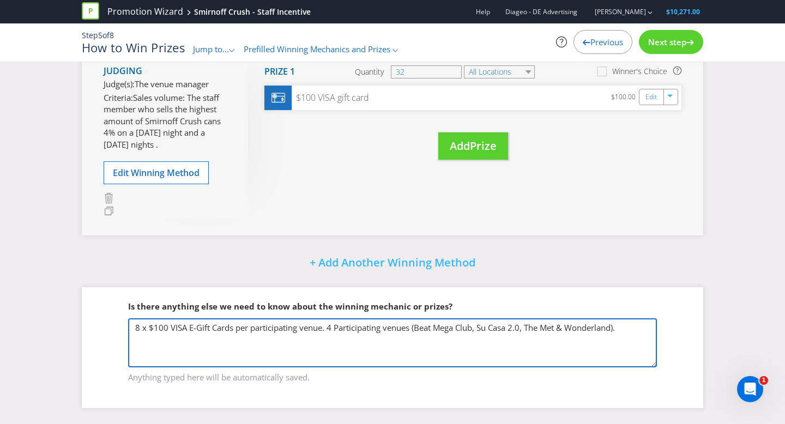
click at [640, 333] on textarea "8 x $100 VISA E-Gift Cards per participating venue. 4 Participating venues (Bea…" at bounding box center [392, 342] width 529 height 49
type textarea "8 x $100 VISA E-Gift Cards per participating venue. 4 Participating venues (Bea…"
